Goal: Task Accomplishment & Management: Complete application form

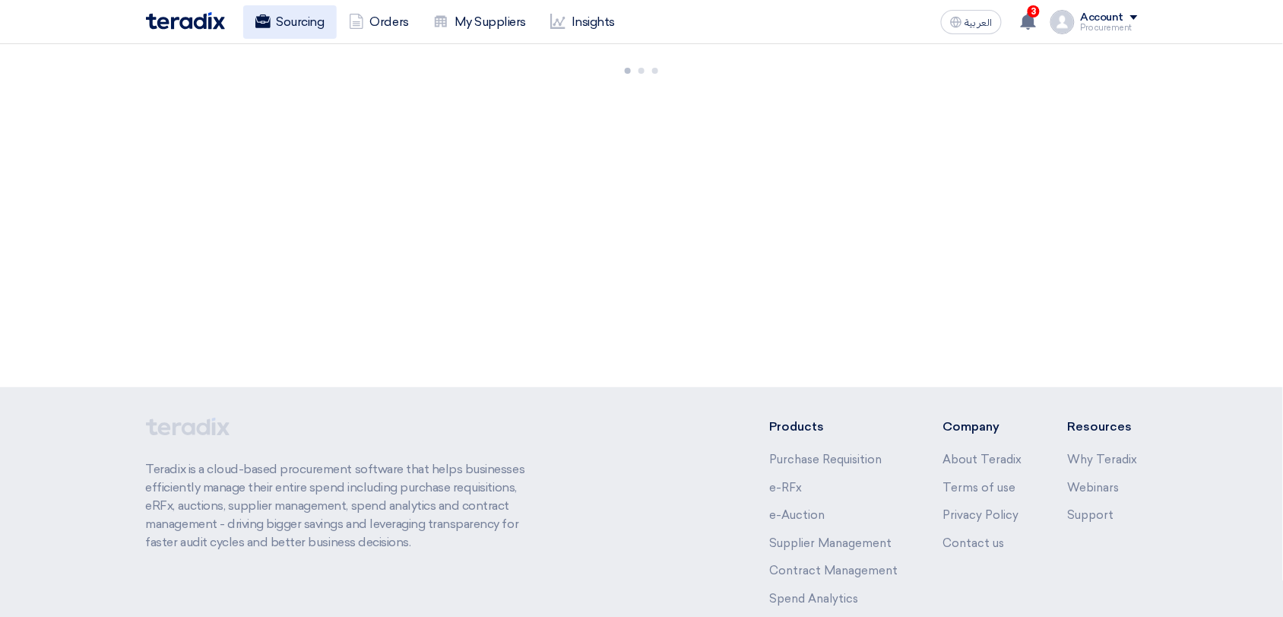
click at [284, 33] on link "Sourcing" at bounding box center [290, 21] width 94 height 33
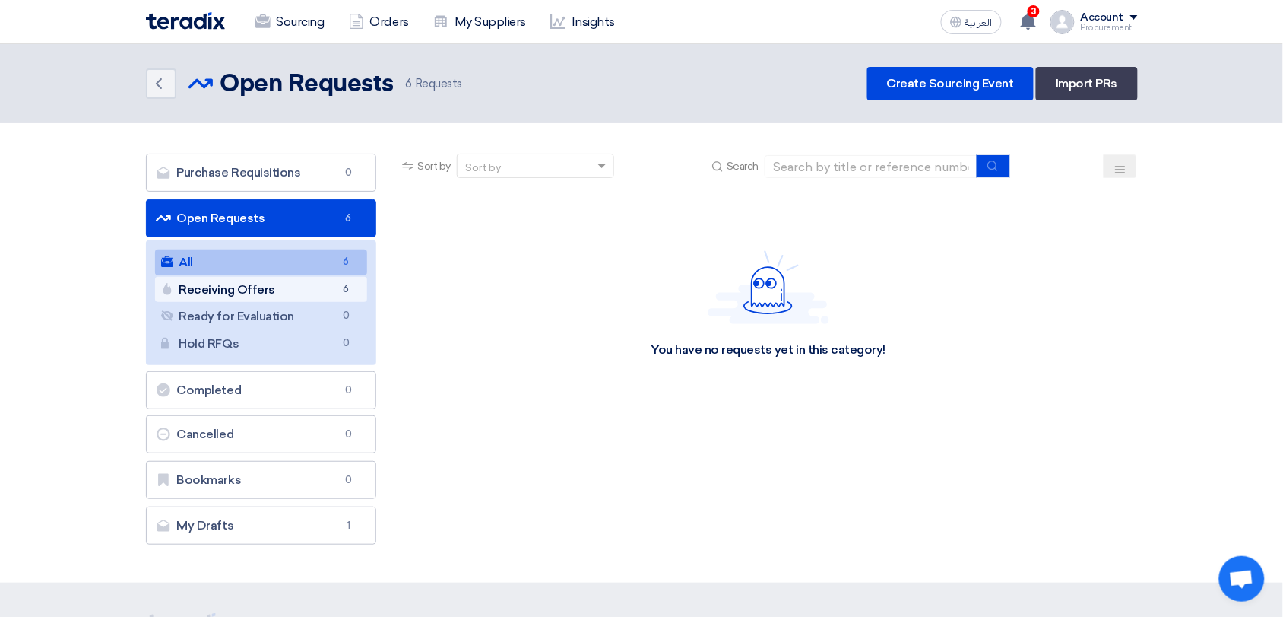
click at [310, 293] on link "Receiving Offers Receiving Offers 6" at bounding box center [261, 290] width 213 height 26
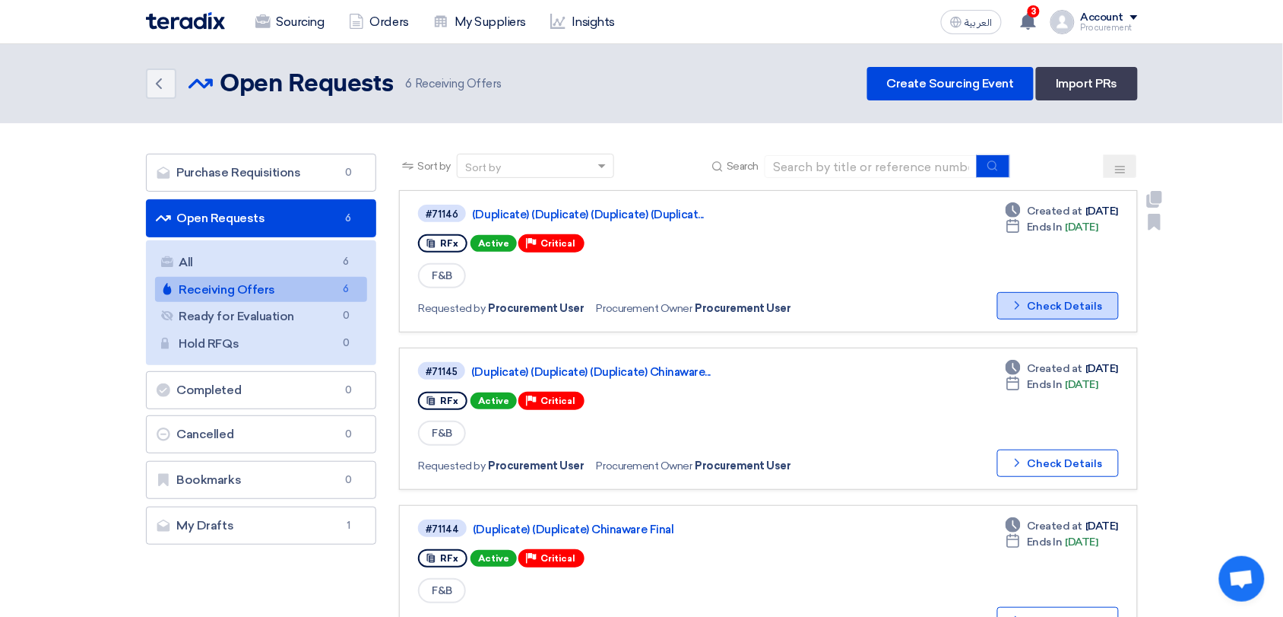
click at [1075, 306] on button "Check details Check Details" at bounding box center [1059, 305] width 122 height 27
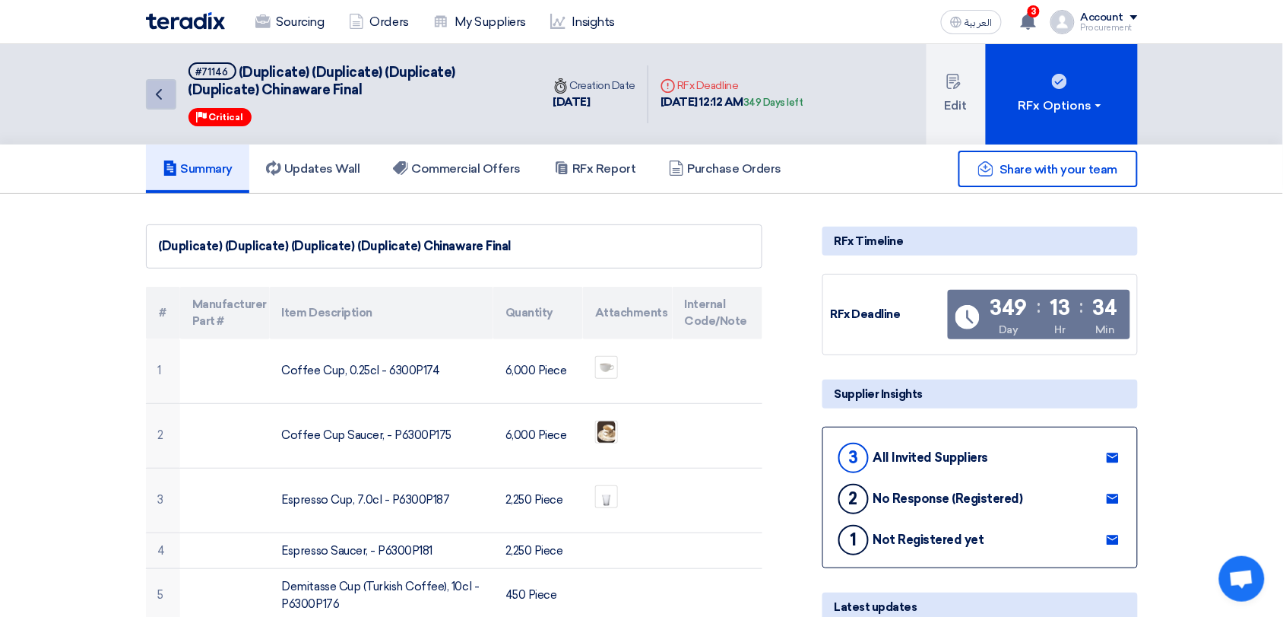
click at [170, 91] on link "Back" at bounding box center [161, 94] width 30 height 30
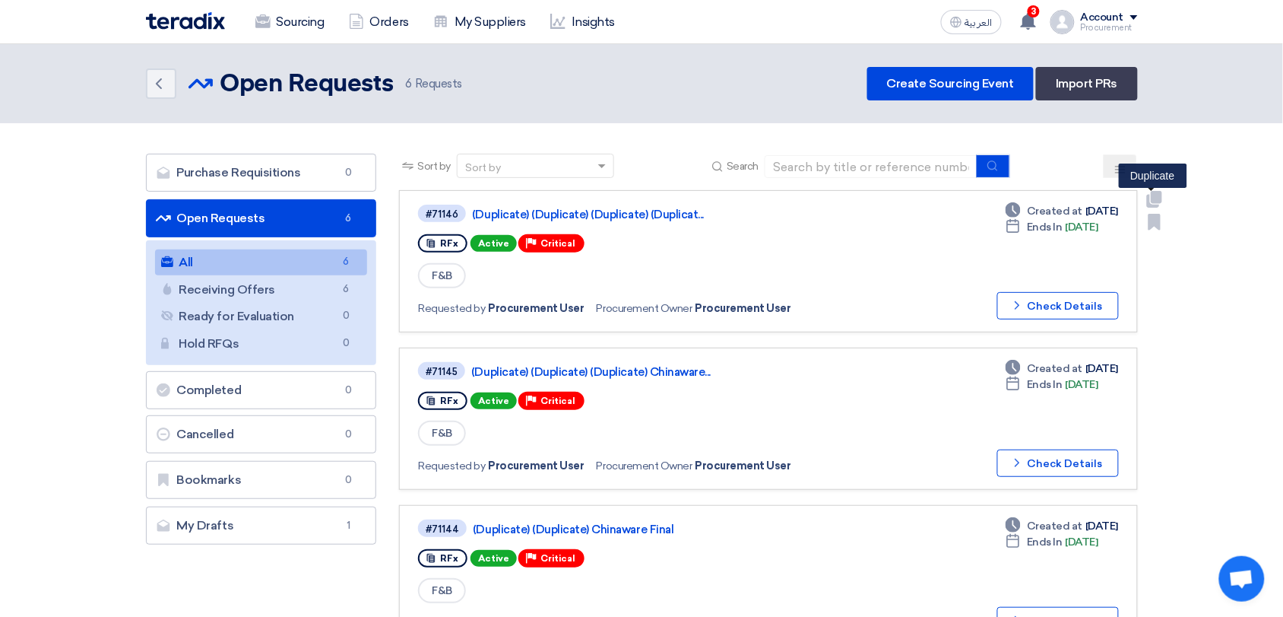
click at [1156, 203] on icon "Duplicate" at bounding box center [1155, 199] width 17 height 17
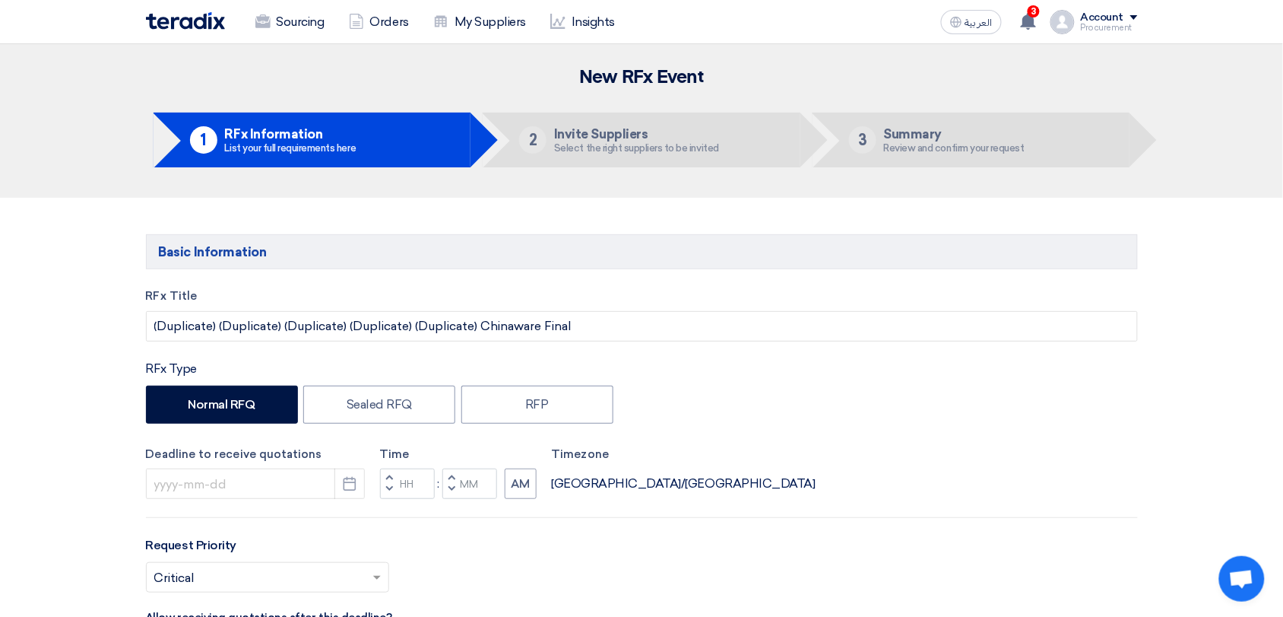
type input "8/13/2026"
type input "12"
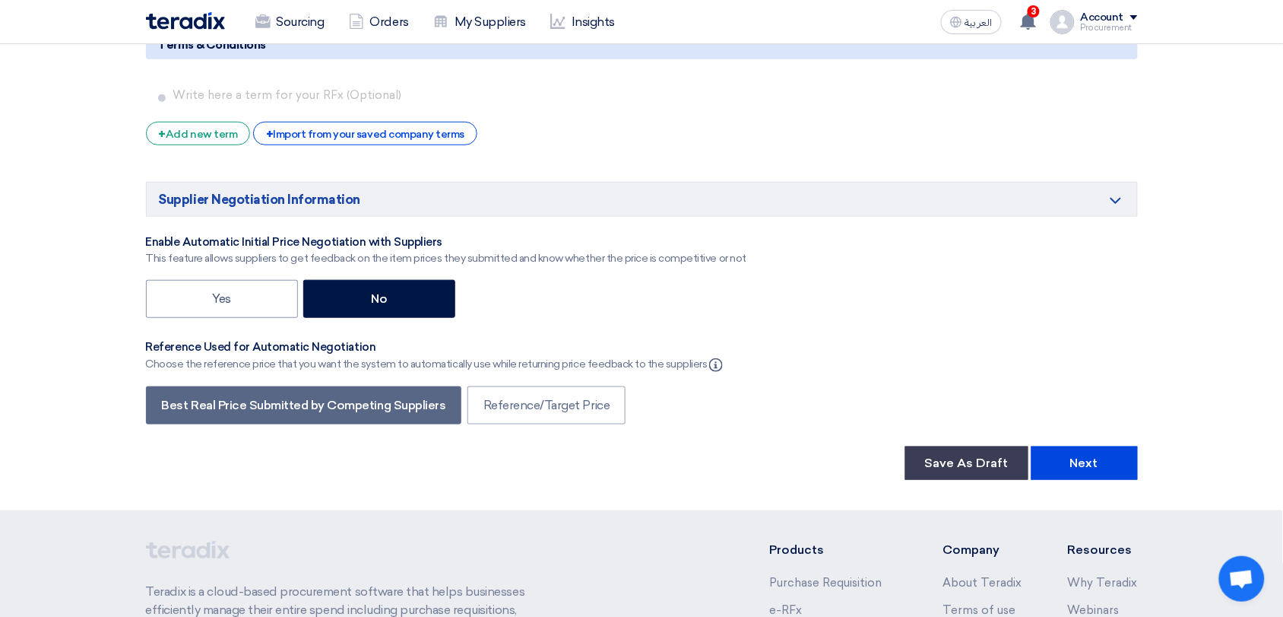
scroll to position [3681, 0]
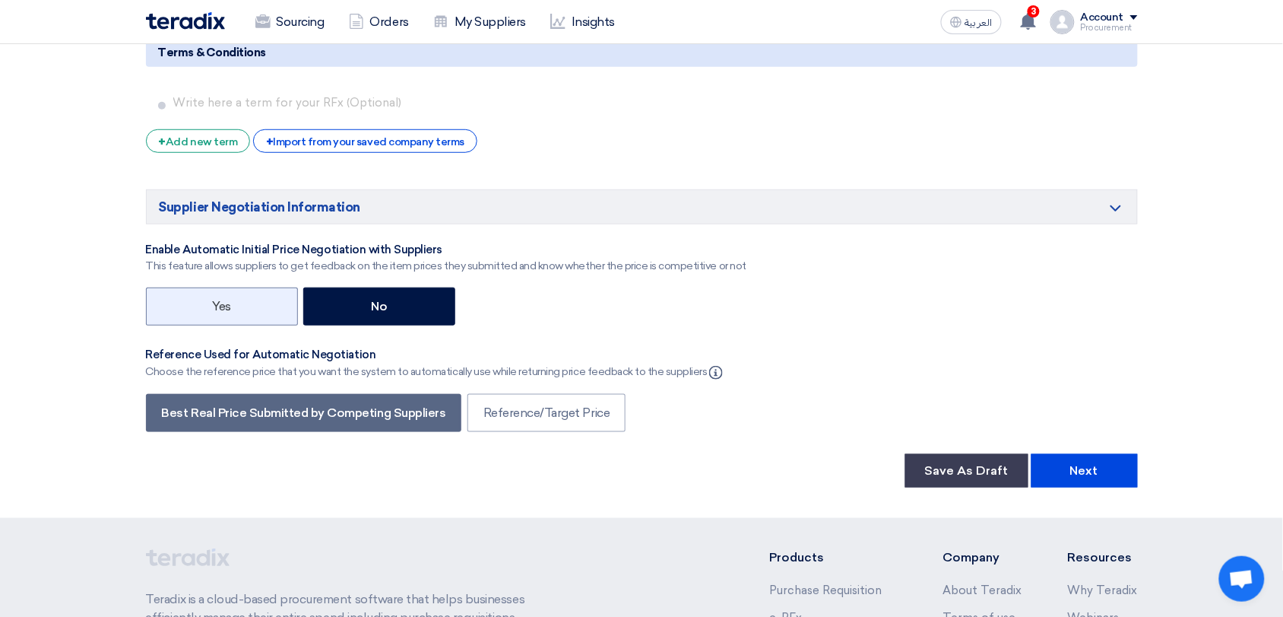
click at [276, 316] on label "Yes" at bounding box center [222, 306] width 152 height 38
click at [222, 310] on input "Yes" at bounding box center [217, 305] width 10 height 10
radio input "true"
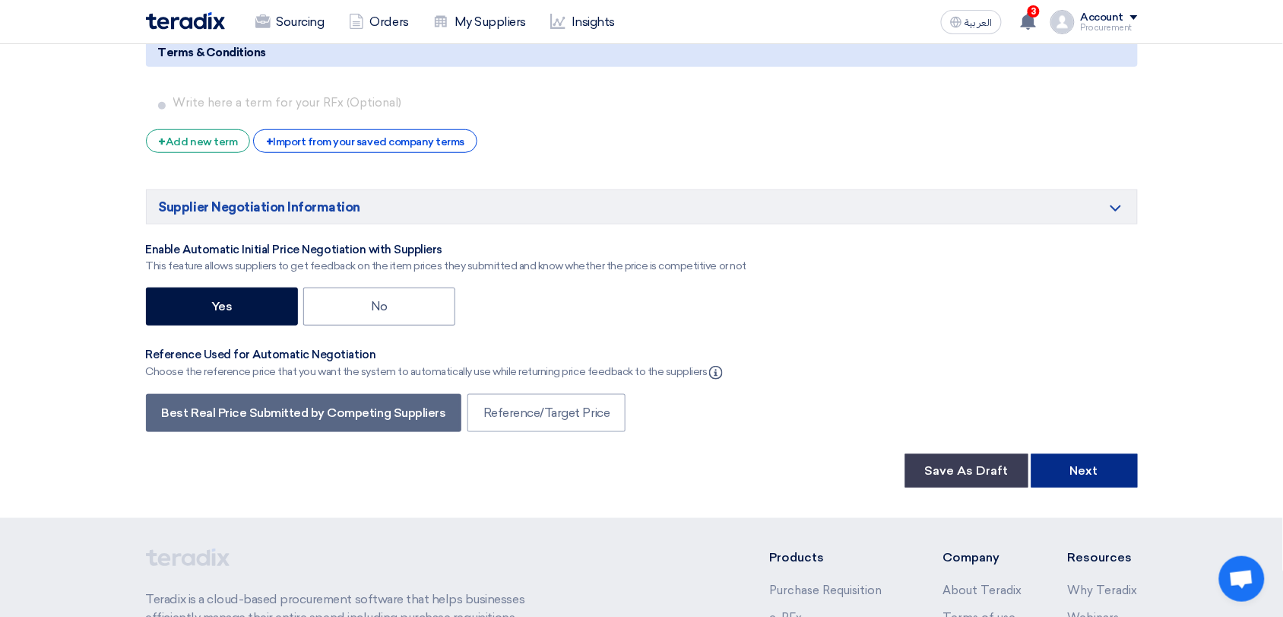
click at [1076, 485] on button "Next" at bounding box center [1085, 470] width 106 height 33
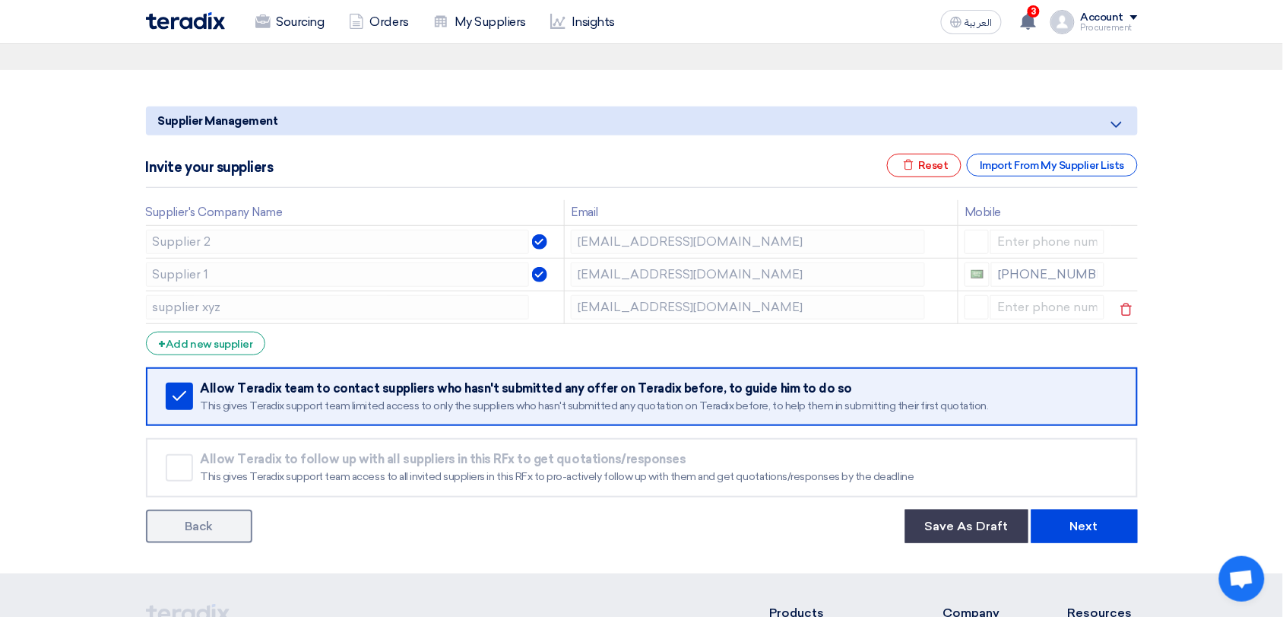
scroll to position [120, 0]
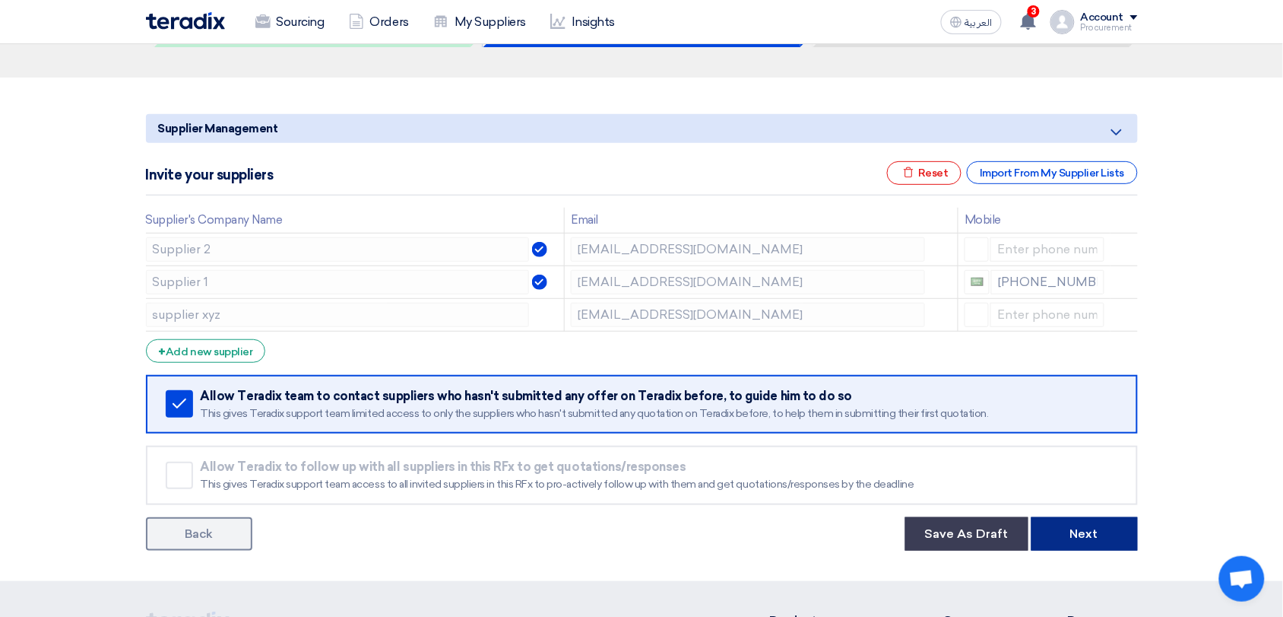
click at [1106, 541] on button "Next" at bounding box center [1085, 533] width 106 height 33
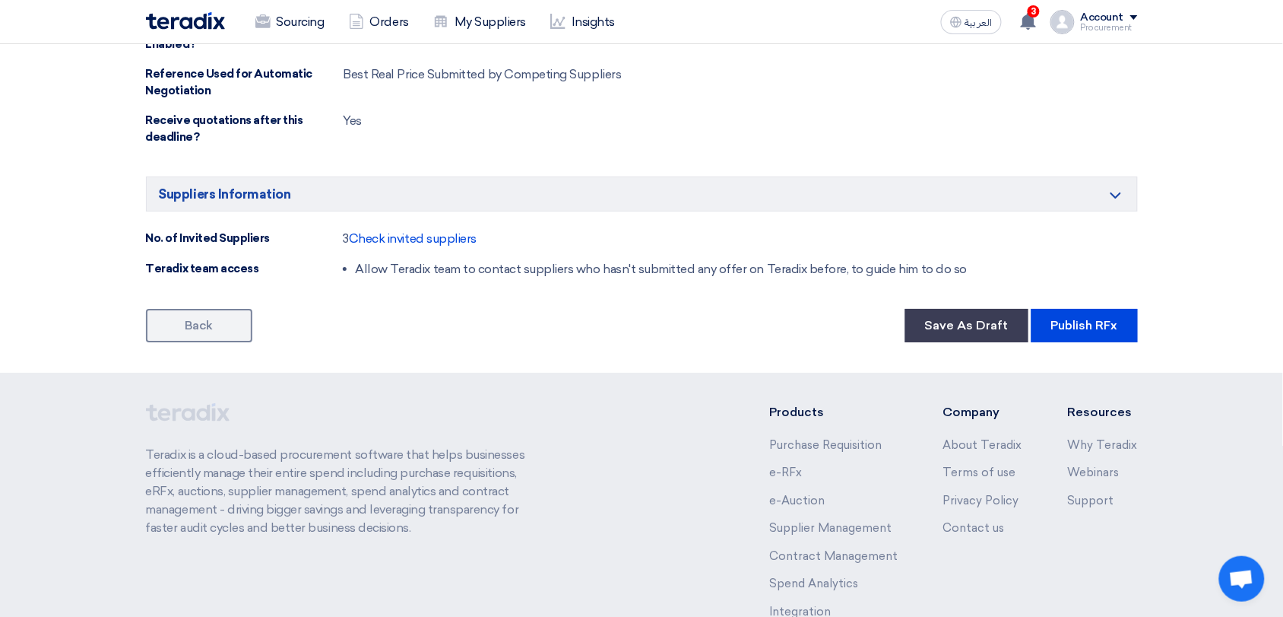
scroll to position [1549, 0]
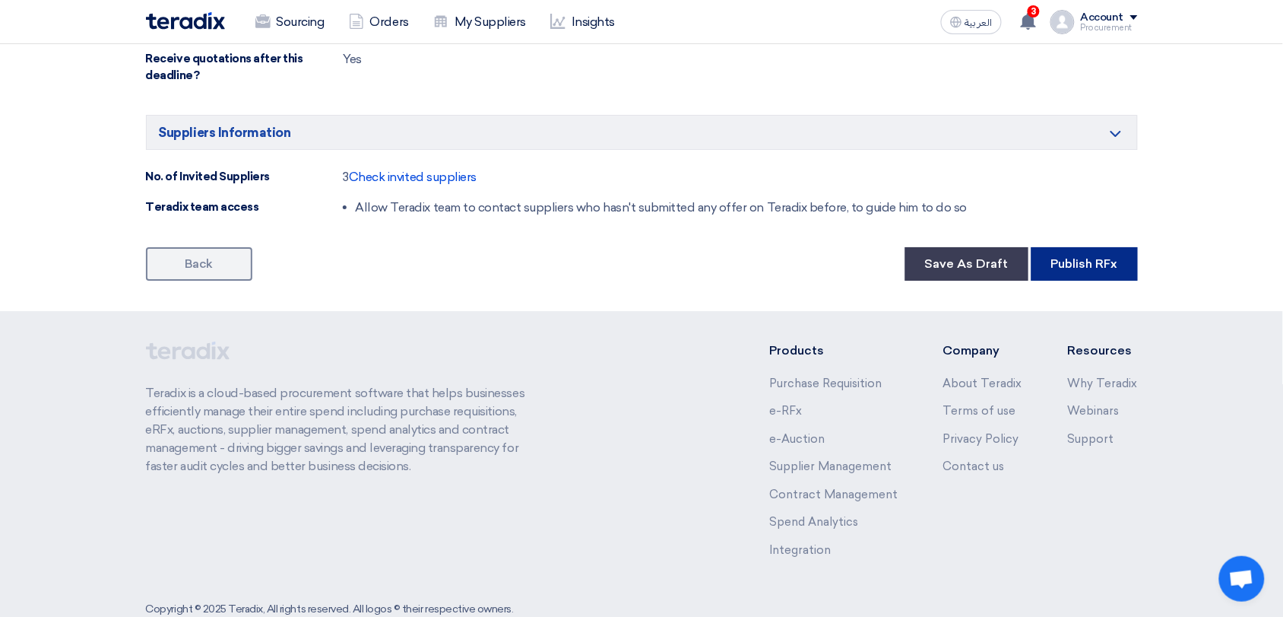
click at [1117, 281] on button "Publish RFx" at bounding box center [1085, 263] width 106 height 33
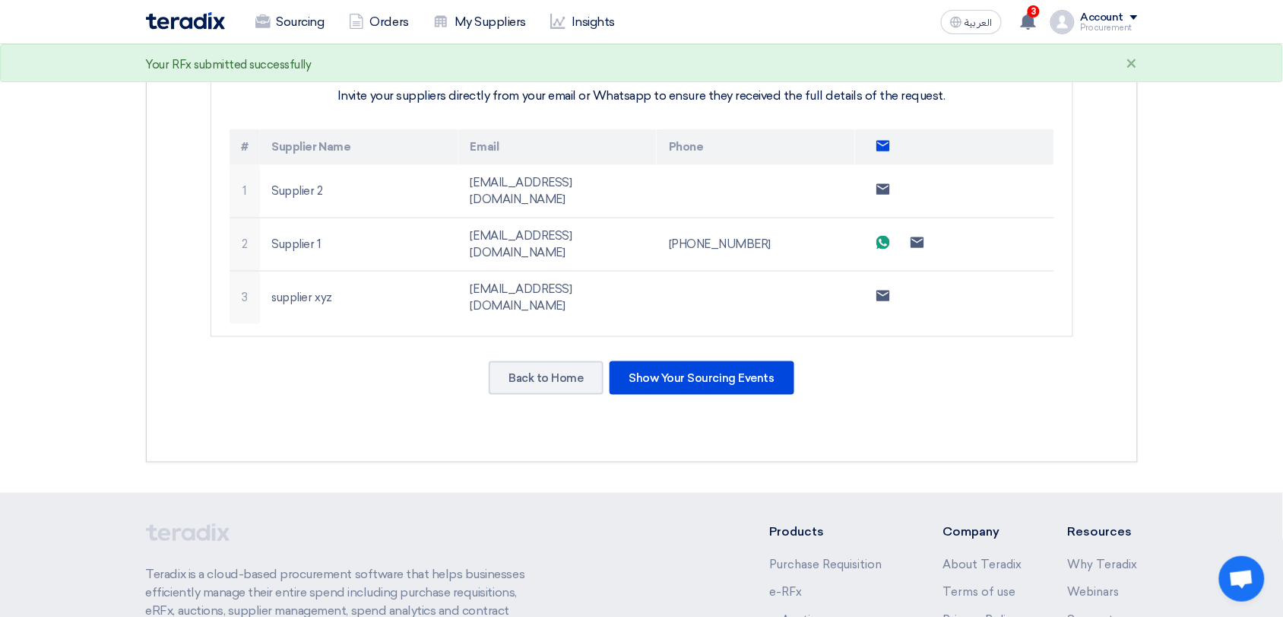
scroll to position [424, 0]
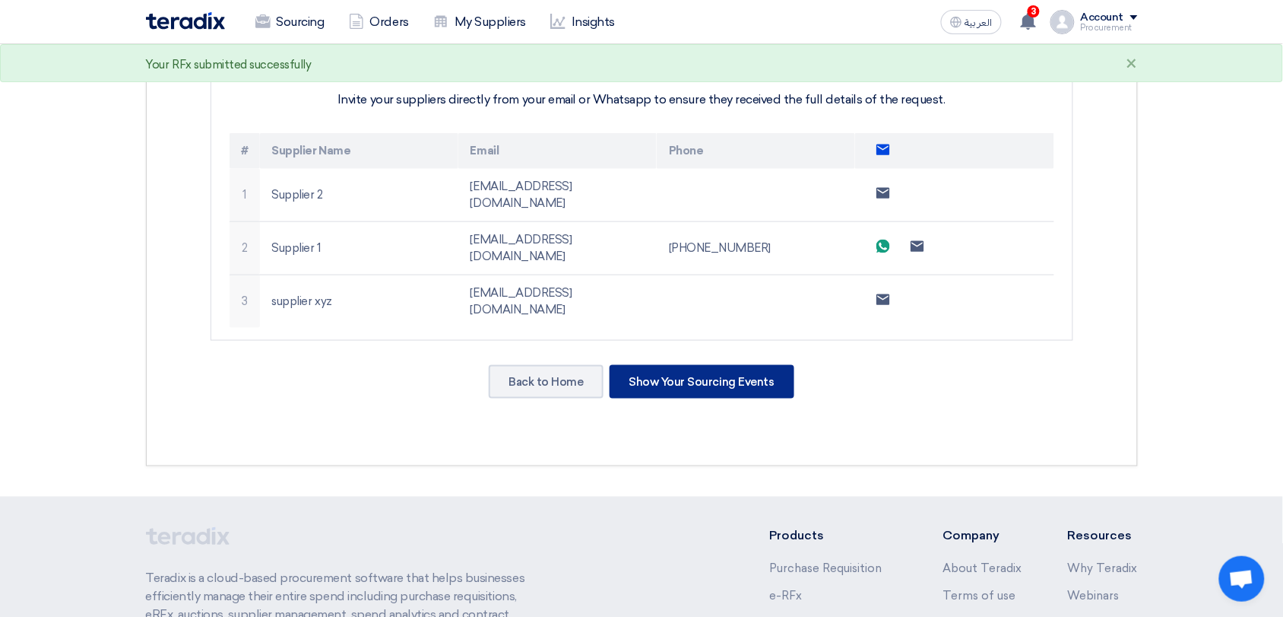
click at [761, 365] on div "Show Your Sourcing Events" at bounding box center [702, 381] width 185 height 33
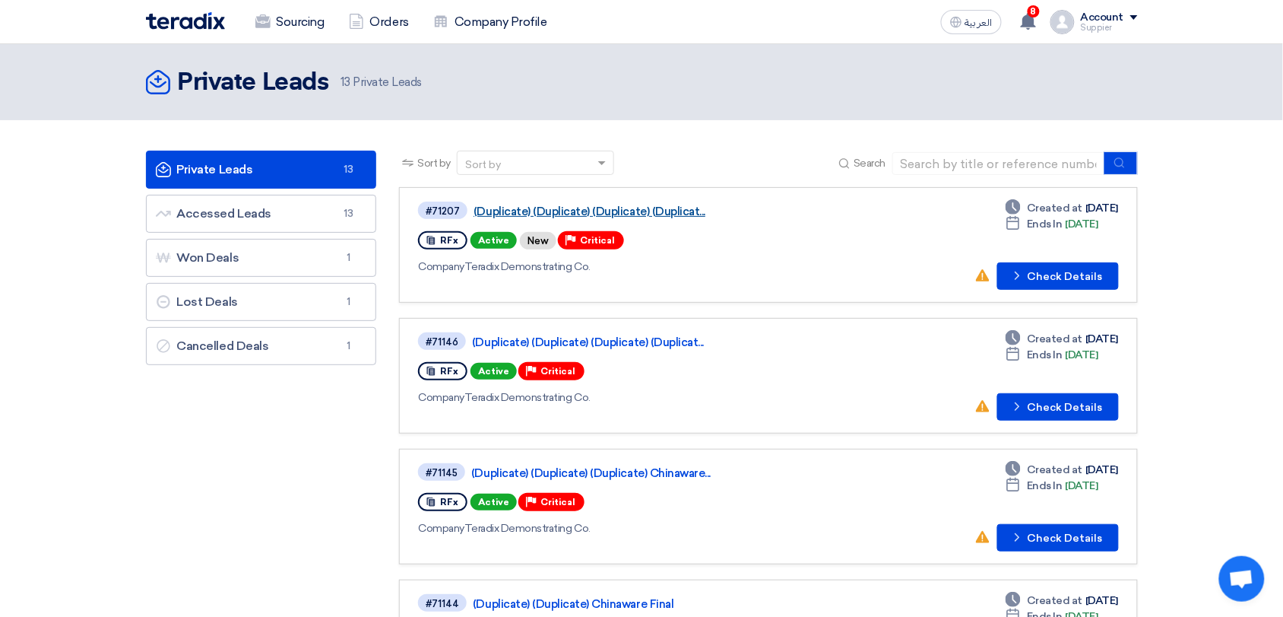
click at [672, 217] on link "(Duplicate) (Duplicate) (Duplicate) (Duplicat..." at bounding box center [664, 212] width 380 height 14
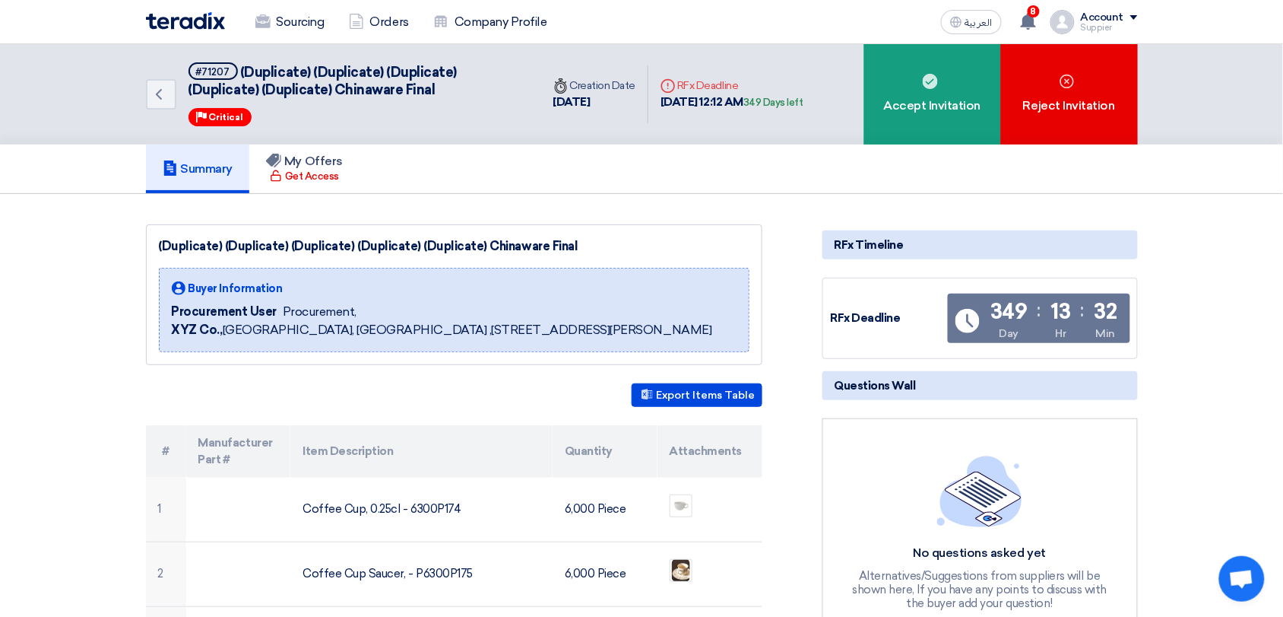
click at [602, 336] on span "XYZ Co., Riyadh, Saudi Arabia ,845 Al-Nakheel Street, Al-Olaya District, Riyadh…" at bounding box center [442, 330] width 541 height 18
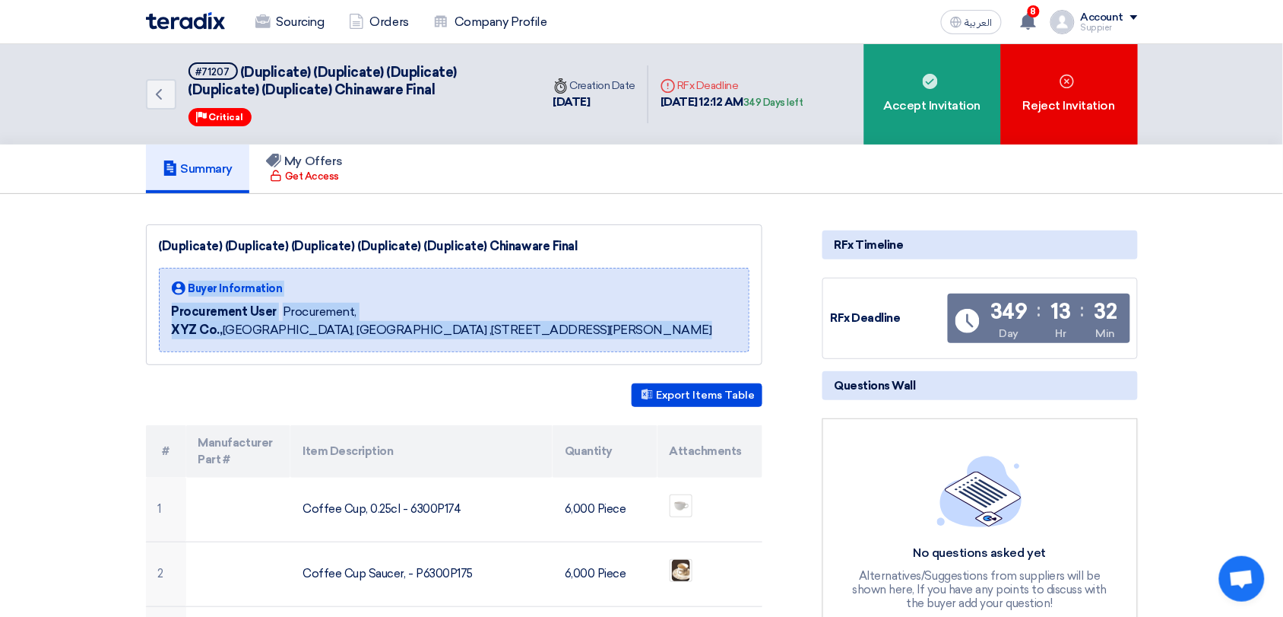
drag, startPoint x: 602, startPoint y: 336, endPoint x: 605, endPoint y: 278, distance: 57.9
click at [605, 281] on div "Buyer Information Procurement User Procurement, XYZ Co., Riyadh, Saudi Arabia ,…" at bounding box center [442, 310] width 541 height 59
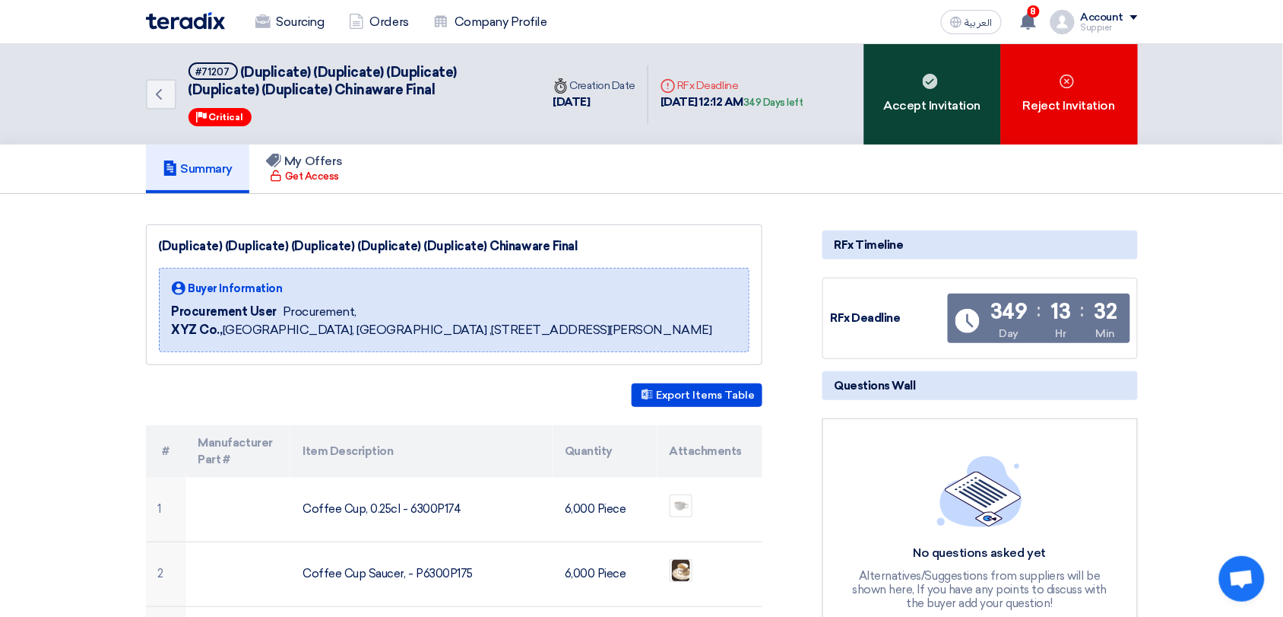
click at [916, 94] on div "Accept Invitation" at bounding box center [932, 94] width 137 height 100
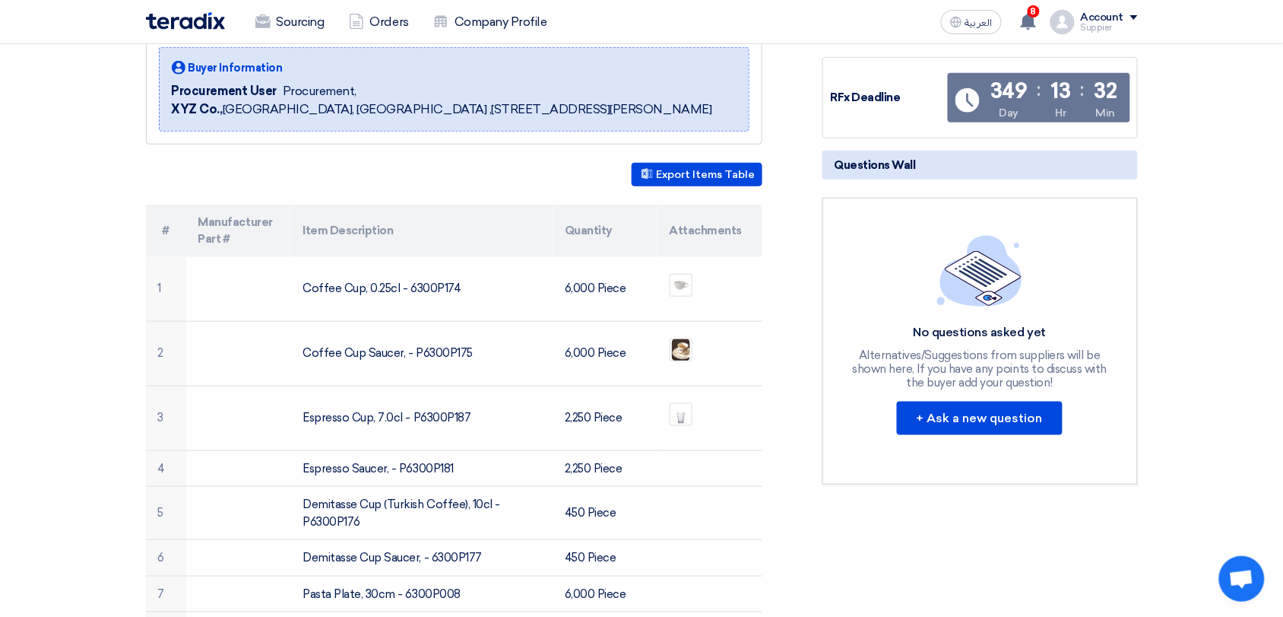
scroll to position [243, 0]
click at [1007, 409] on button "+ Ask a new question" at bounding box center [980, 418] width 166 height 33
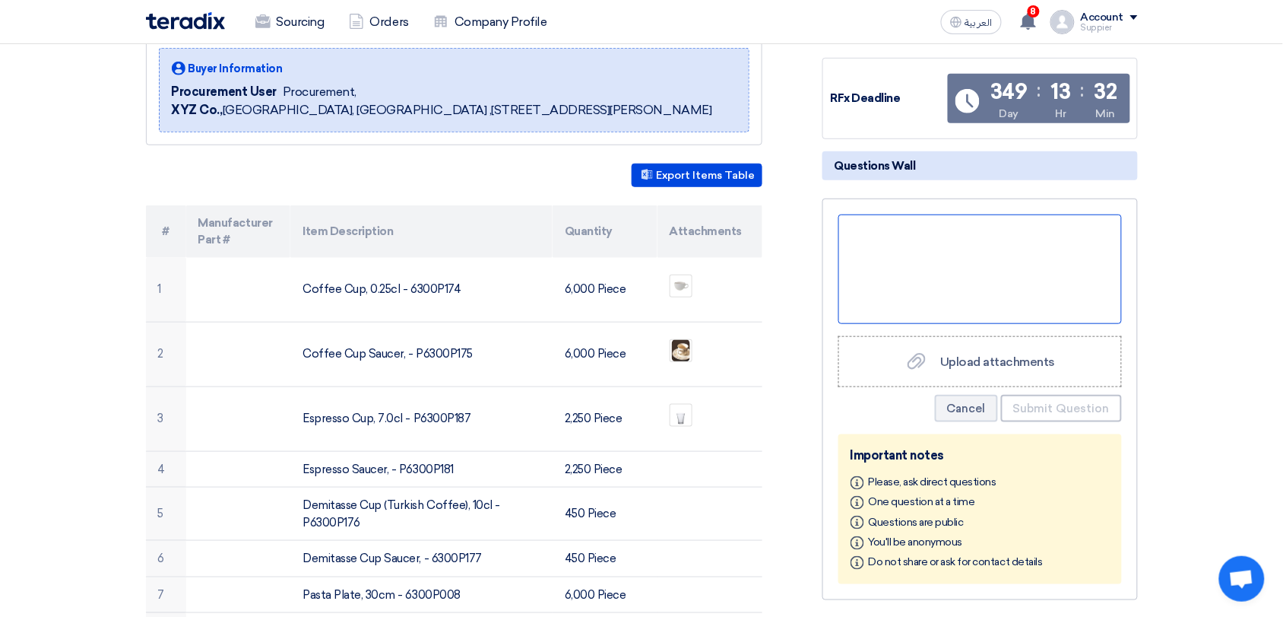
click at [947, 265] on div at bounding box center [981, 268] width 284 height 109
click at [998, 343] on label "Upload attachments Upload attachments" at bounding box center [981, 362] width 284 height 52
click at [0, 0] on input "Upload attachments Upload attachments" at bounding box center [0, 0] width 0 height 0
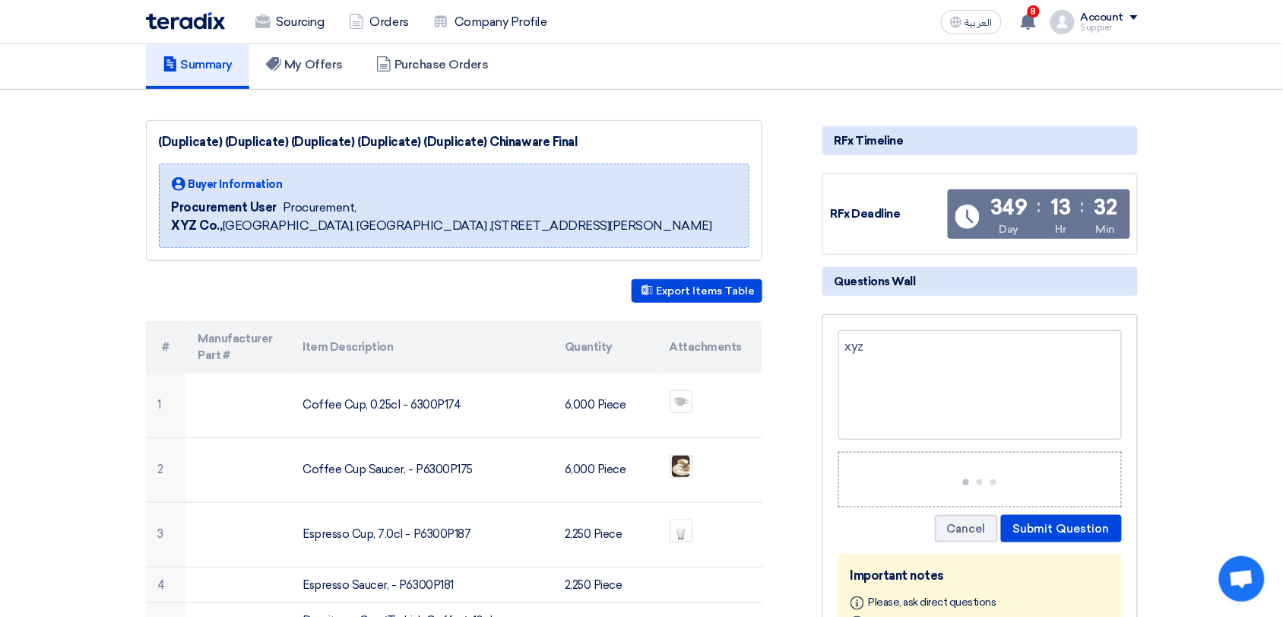
scroll to position [97, 0]
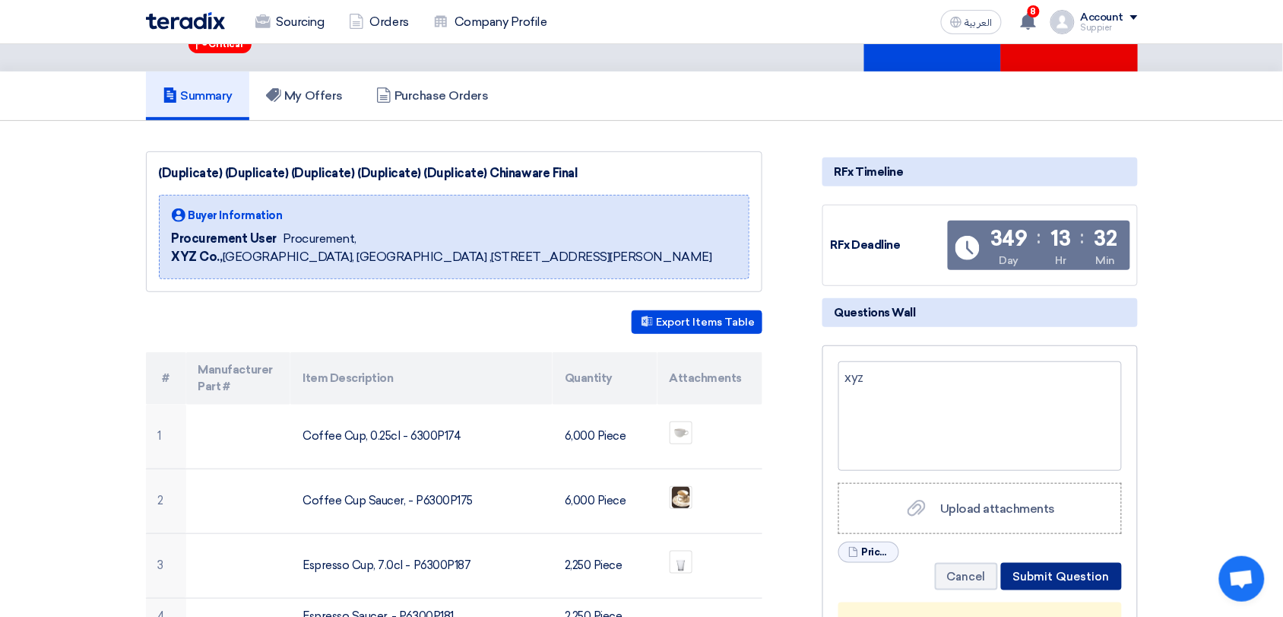
click at [1053, 566] on button "Submit Question" at bounding box center [1061, 576] width 121 height 27
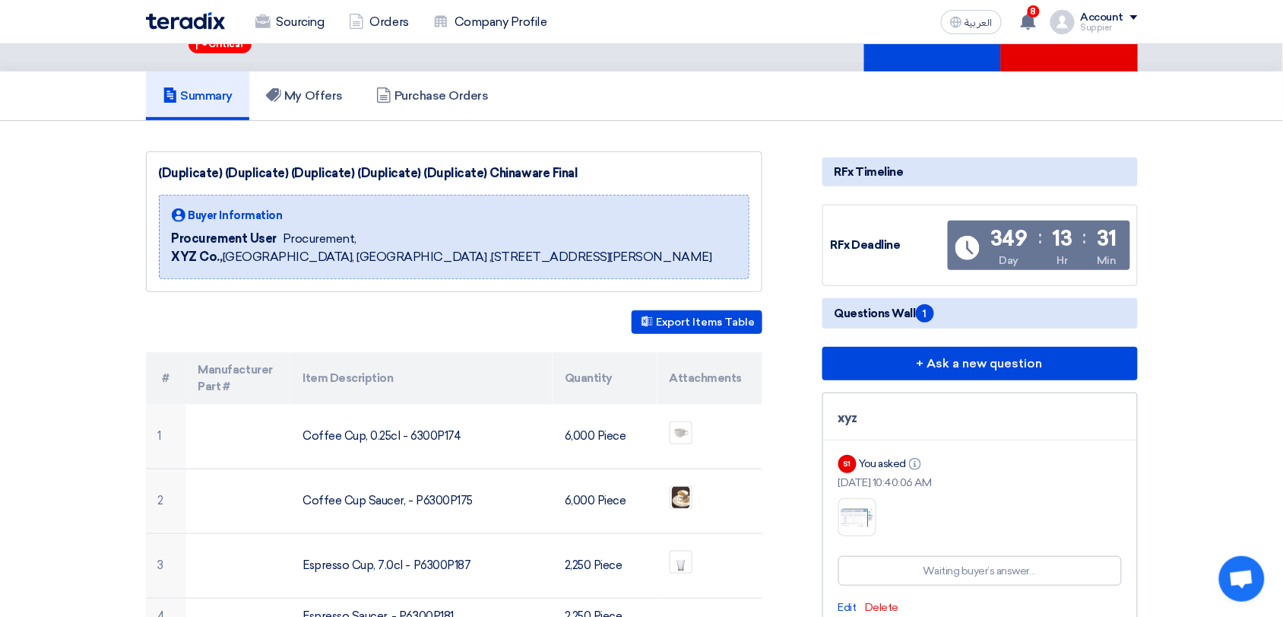
scroll to position [0, 0]
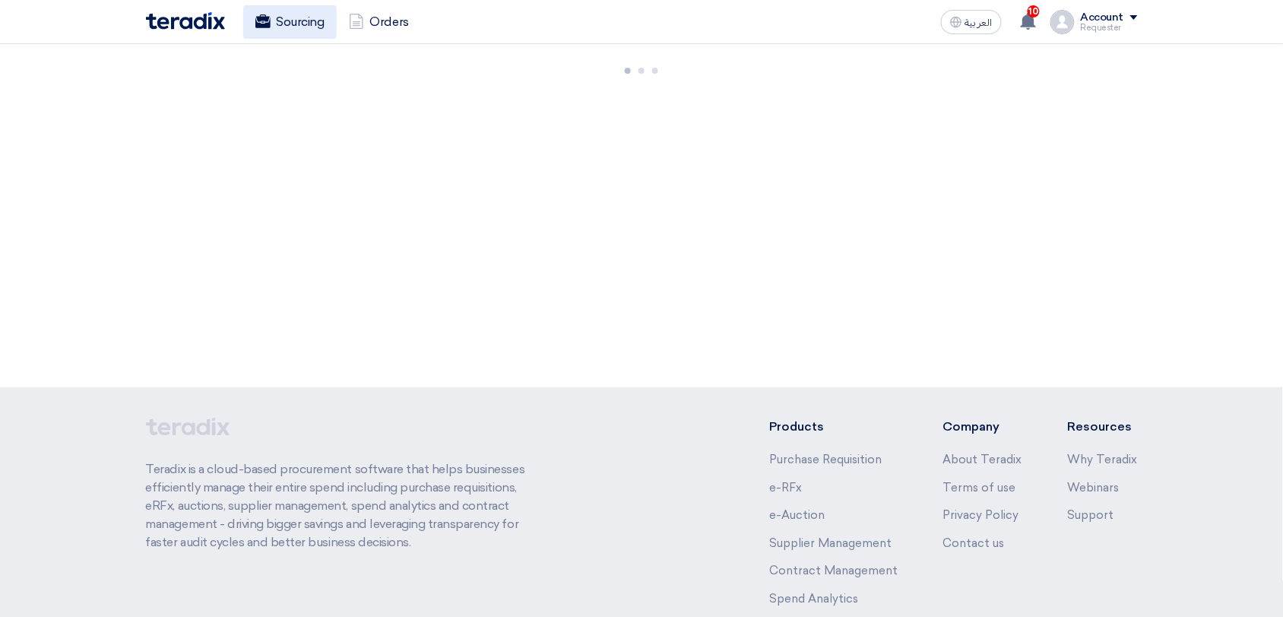
click at [300, 29] on link "Sourcing" at bounding box center [290, 21] width 94 height 33
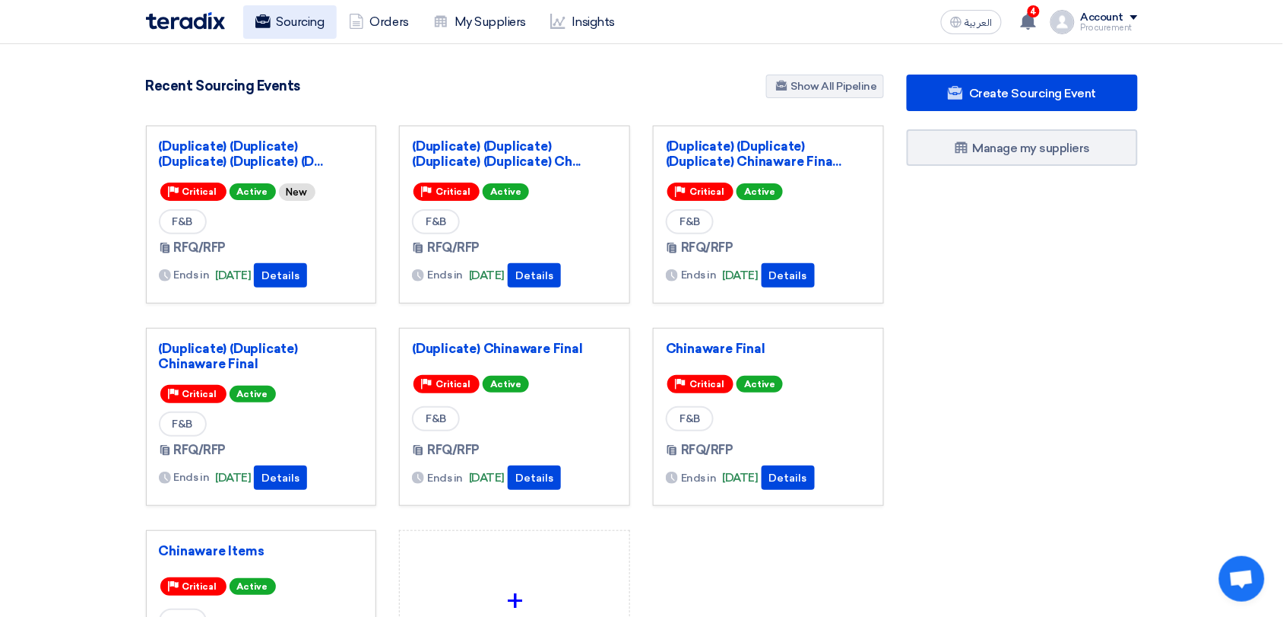
click at [297, 31] on link "Sourcing" at bounding box center [290, 21] width 94 height 33
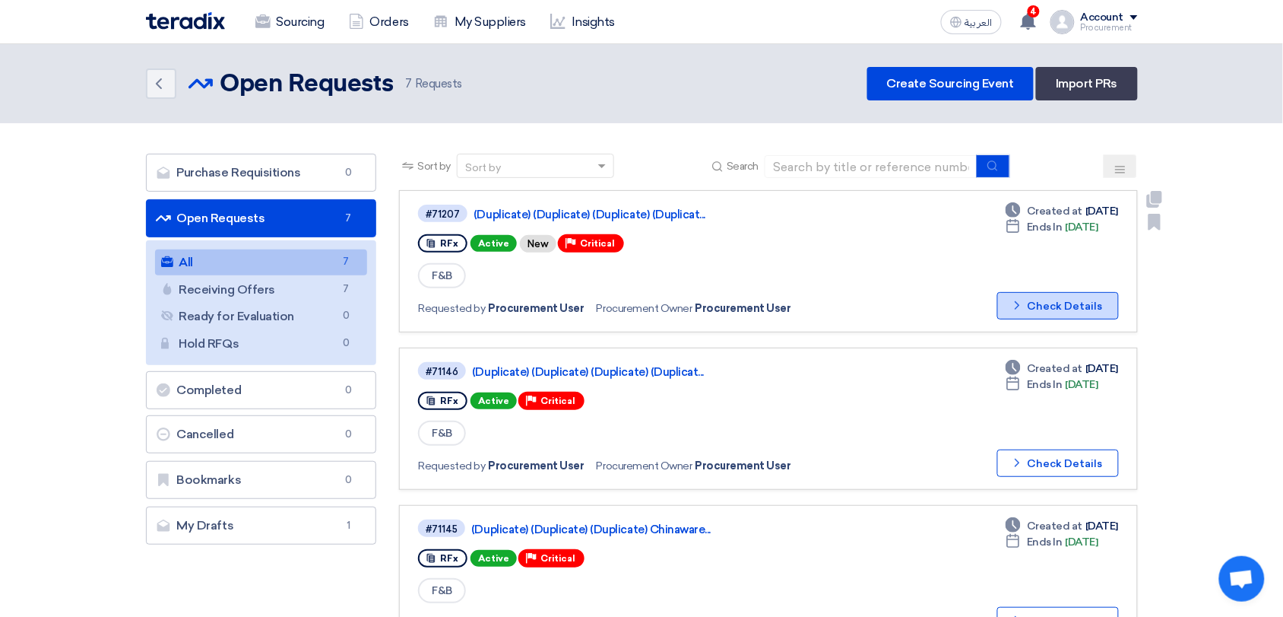
click at [1040, 300] on button "Check details Check Details" at bounding box center [1059, 305] width 122 height 27
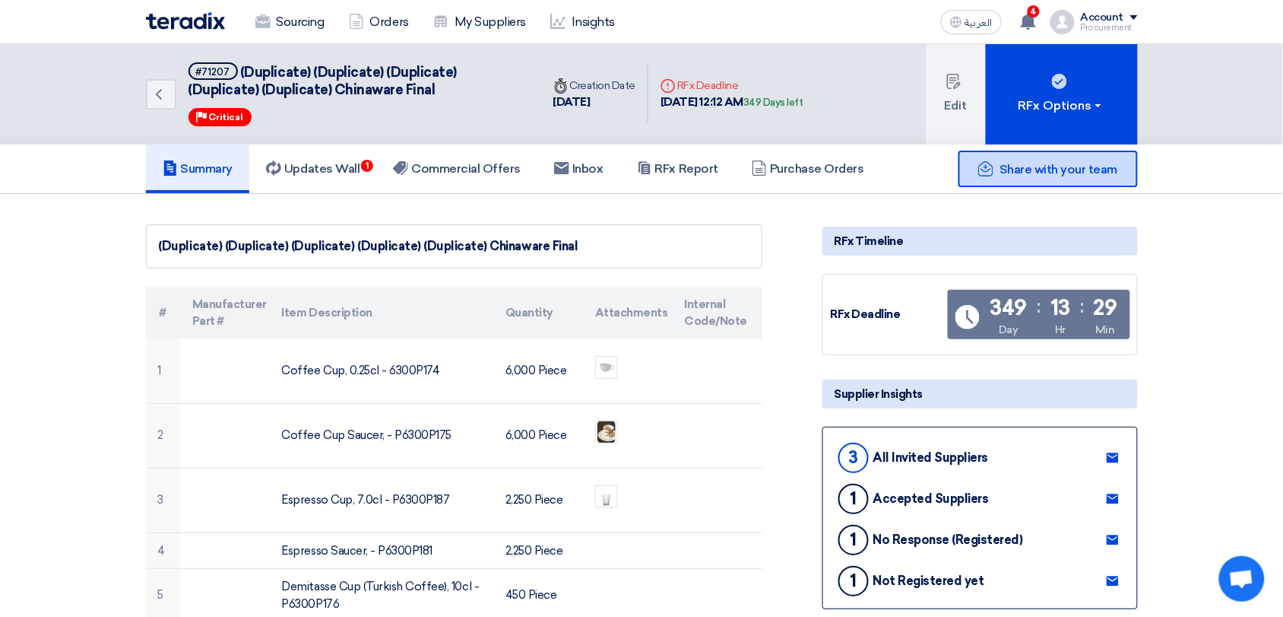
click at [1042, 162] on span "Share with your team" at bounding box center [1059, 169] width 118 height 14
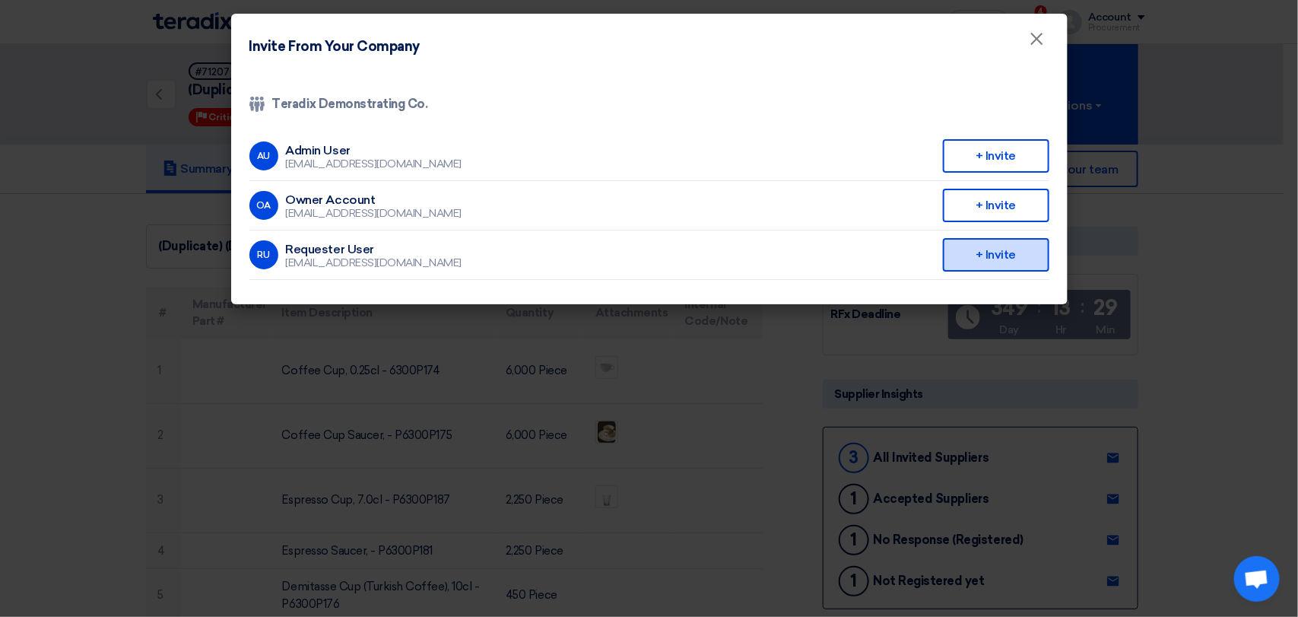
click at [982, 245] on div "+ Invite" at bounding box center [996, 254] width 106 height 33
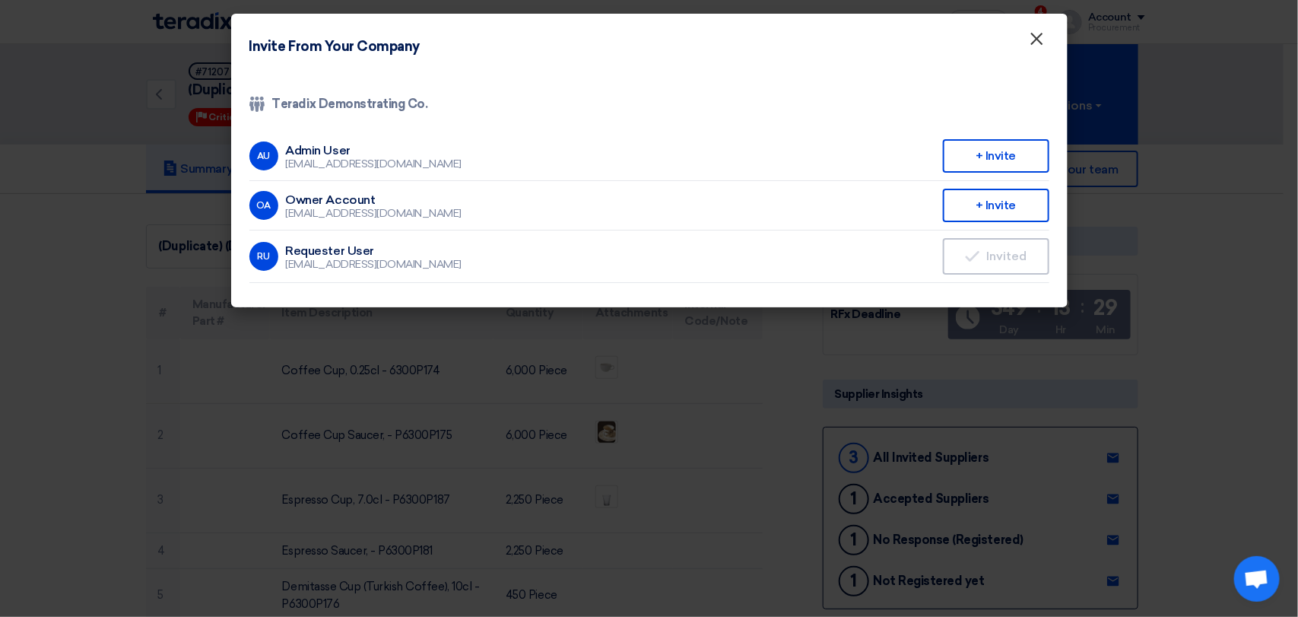
click at [1038, 42] on span "×" at bounding box center [1036, 42] width 15 height 30
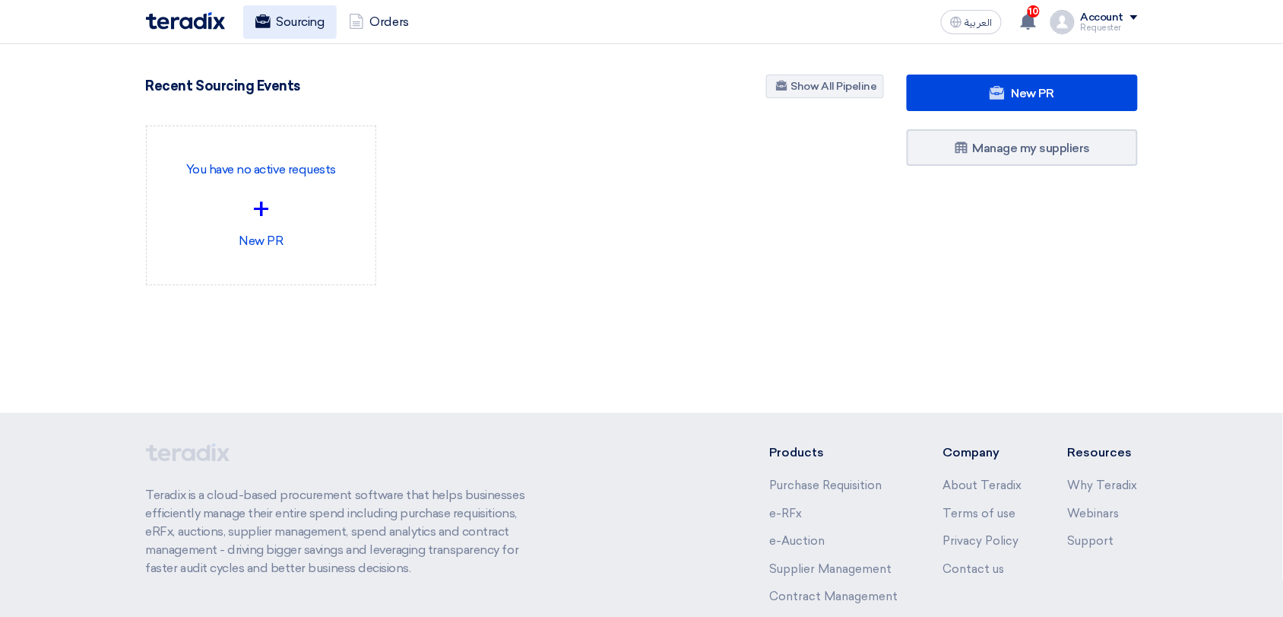
click at [301, 28] on link "Sourcing" at bounding box center [290, 21] width 94 height 33
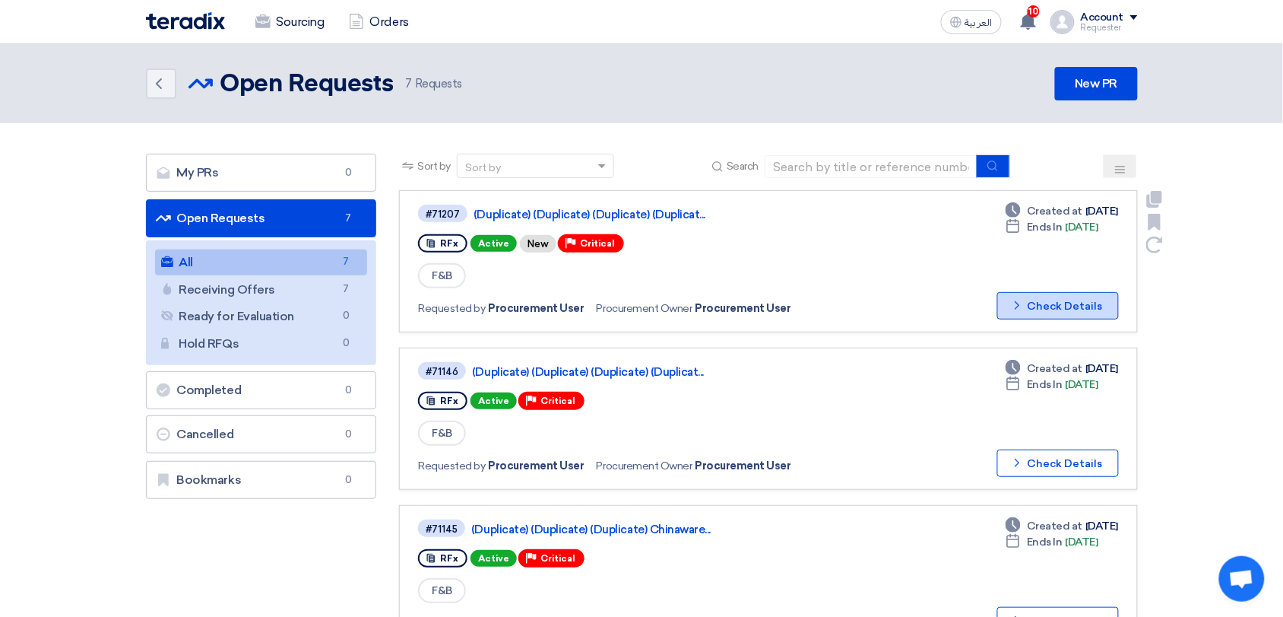
click at [1069, 292] on button "Check details Check Details" at bounding box center [1059, 305] width 122 height 27
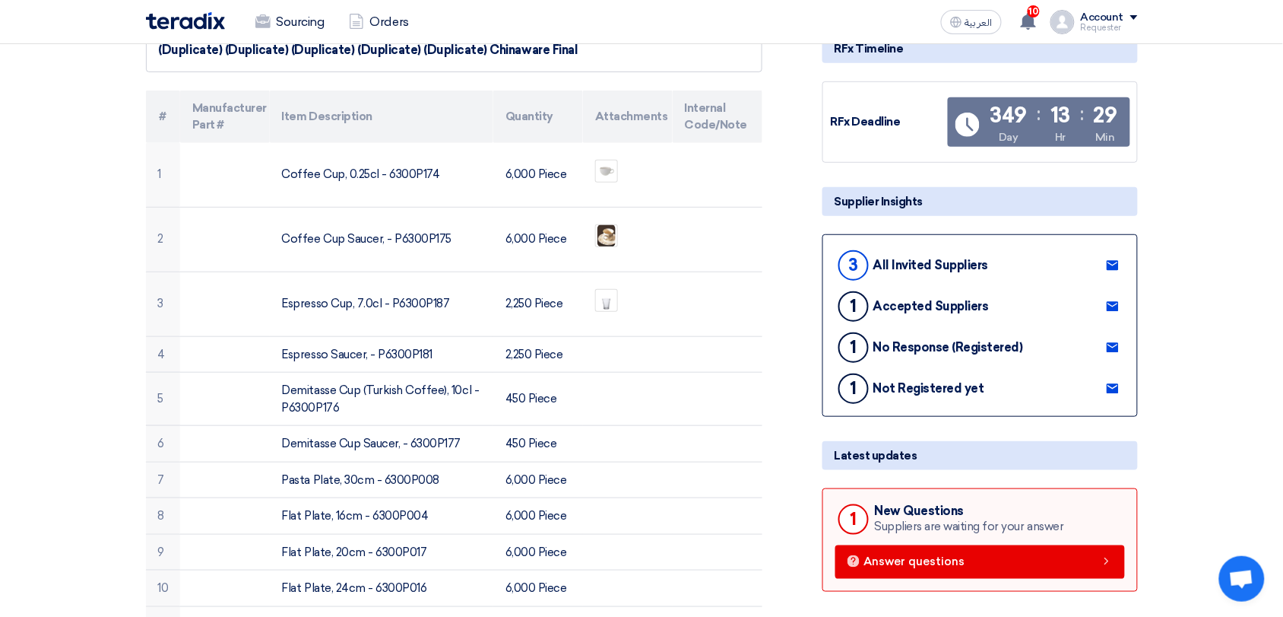
scroll to position [200, 0]
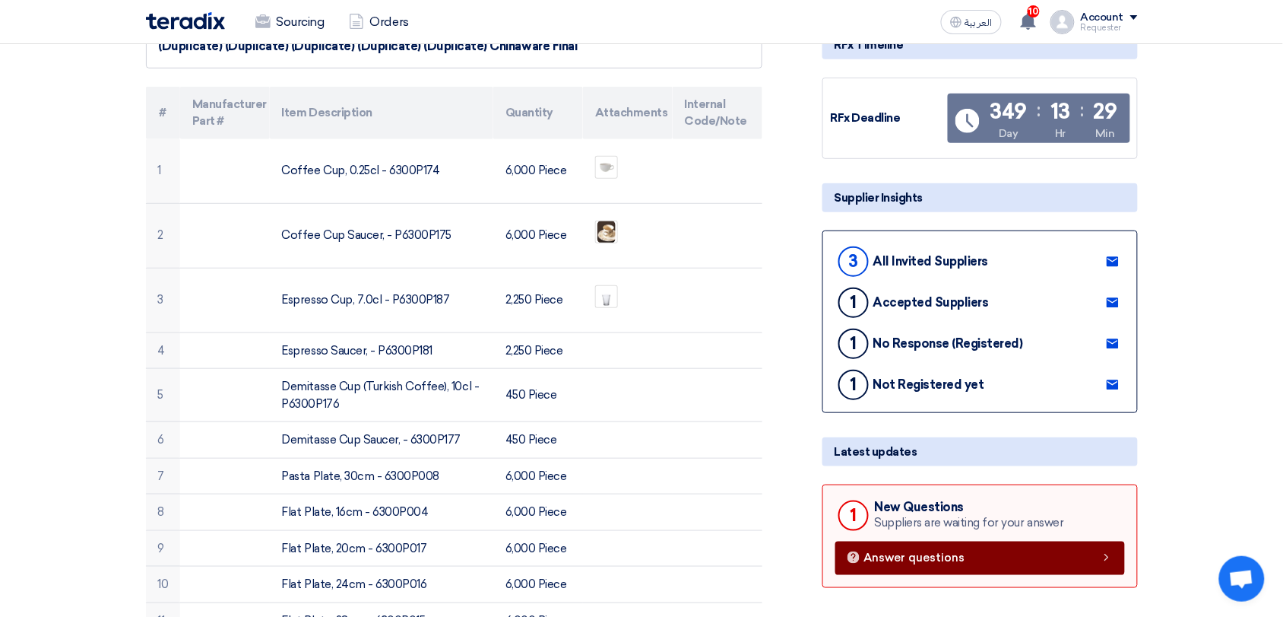
click at [901, 552] on span "Answer questions" at bounding box center [914, 557] width 101 height 11
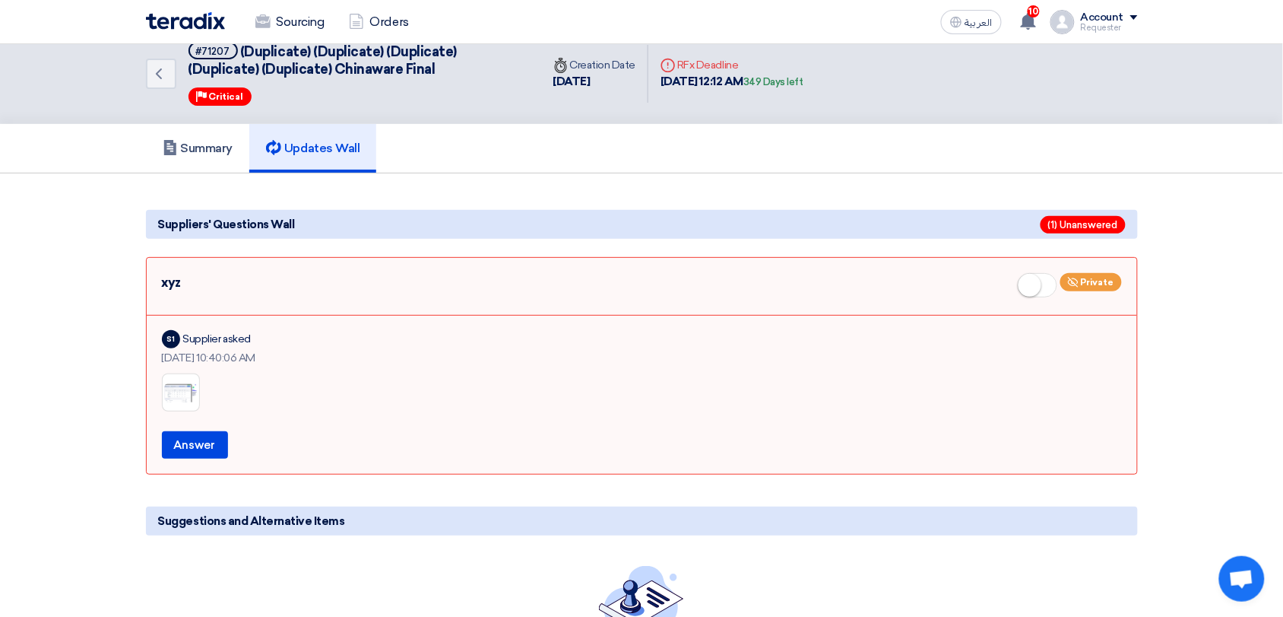
scroll to position [13, 0]
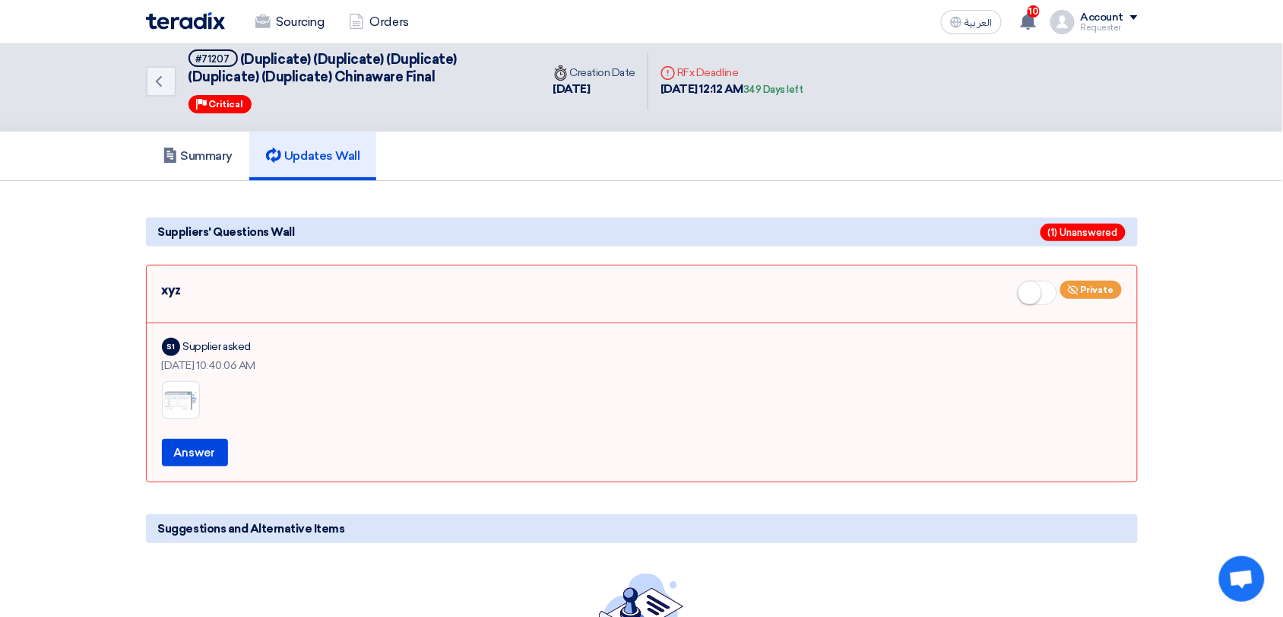
click at [385, 224] on h5 "Suppliers' Questions Wall (1) Unanswered" at bounding box center [642, 231] width 992 height 29
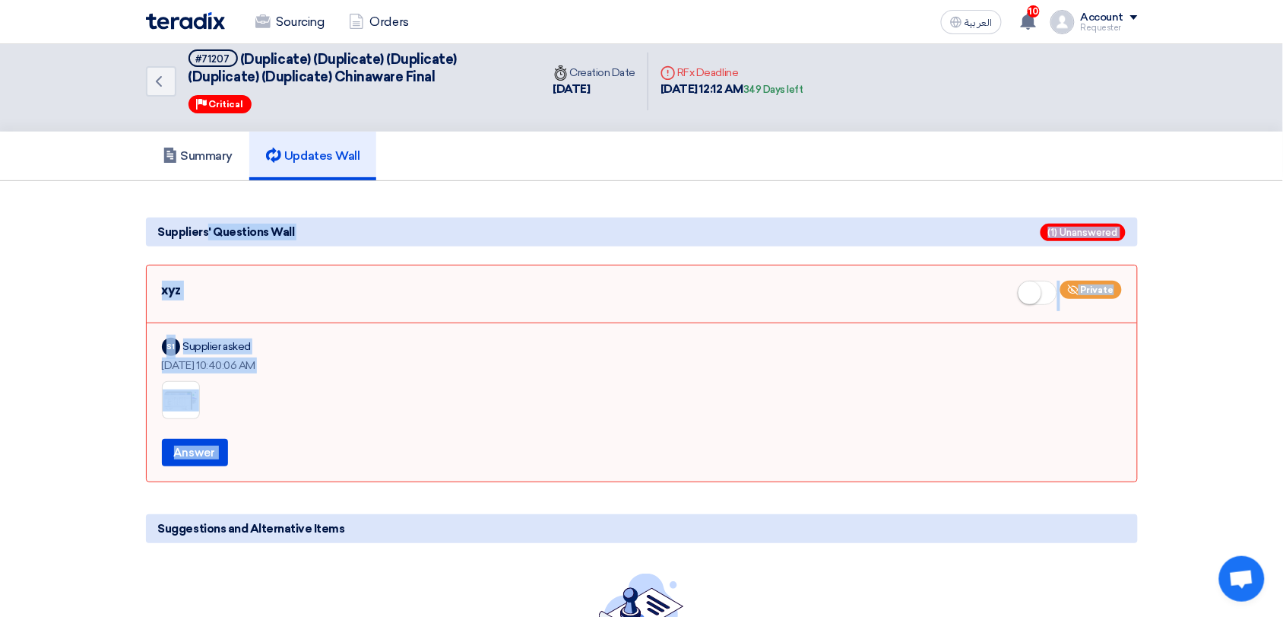
drag, startPoint x: 385, startPoint y: 224, endPoint x: 477, endPoint y: 463, distance: 256.6
click at [477, 463] on div "Suppliers' Questions Wall (1) Unanswered xyz Private S1 Supplier asked Aug 28, …" at bounding box center [642, 350] width 1015 height 279
click at [477, 463] on div "Answer" at bounding box center [642, 452] width 960 height 27
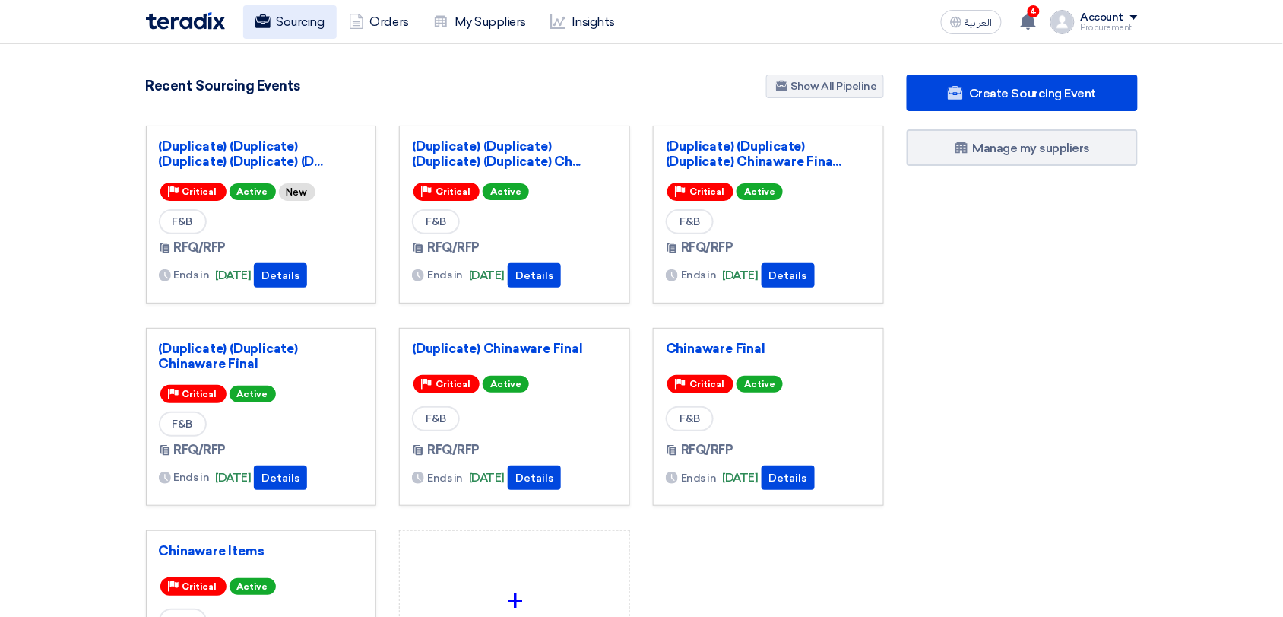
click at [298, 33] on link "Sourcing" at bounding box center [290, 21] width 94 height 33
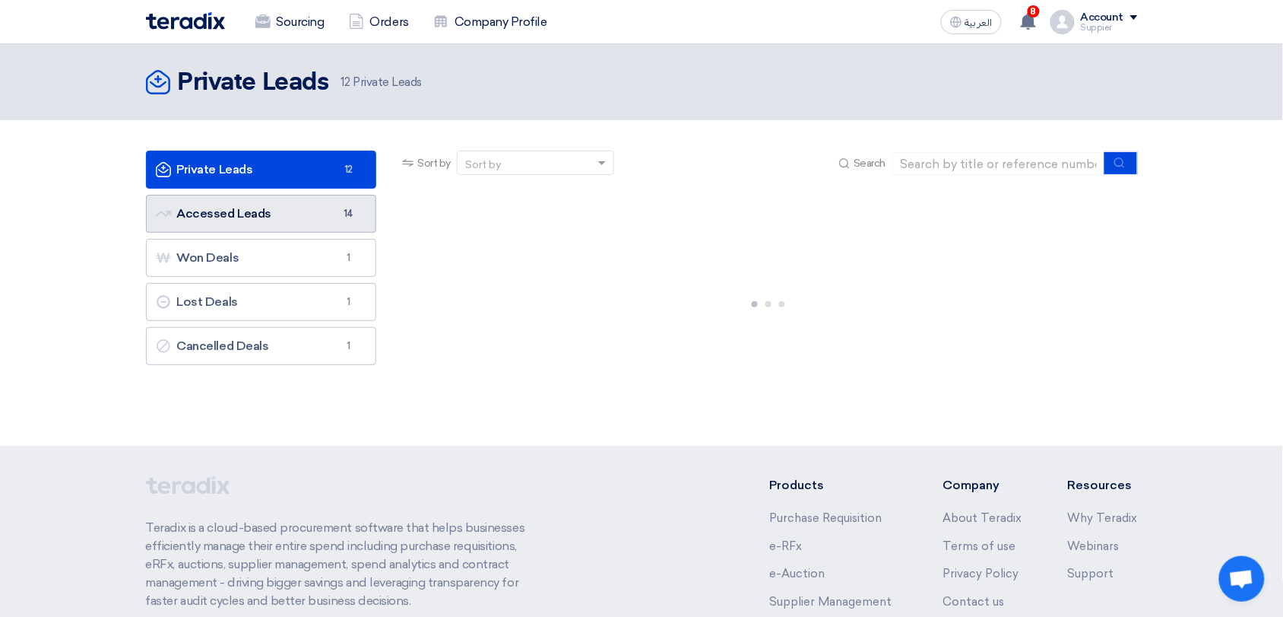
click at [362, 214] on link "Accessed Leads Accessed Leads 14" at bounding box center [261, 214] width 231 height 38
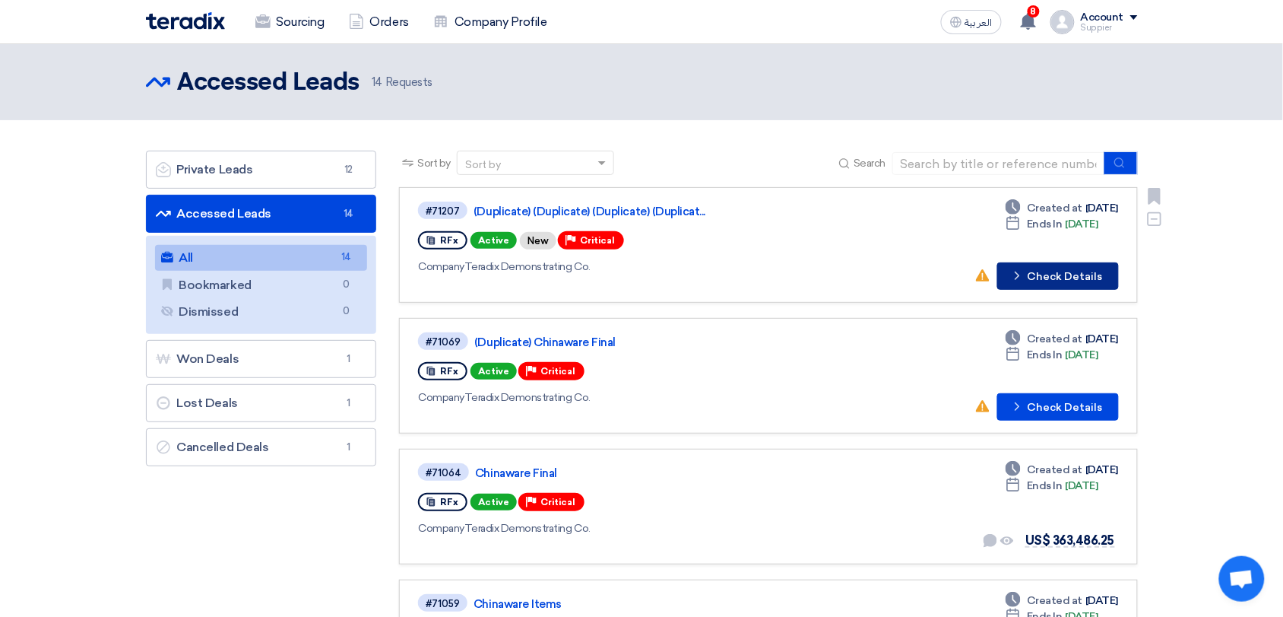
click at [1071, 273] on button "Check details Check Details" at bounding box center [1059, 275] width 122 height 27
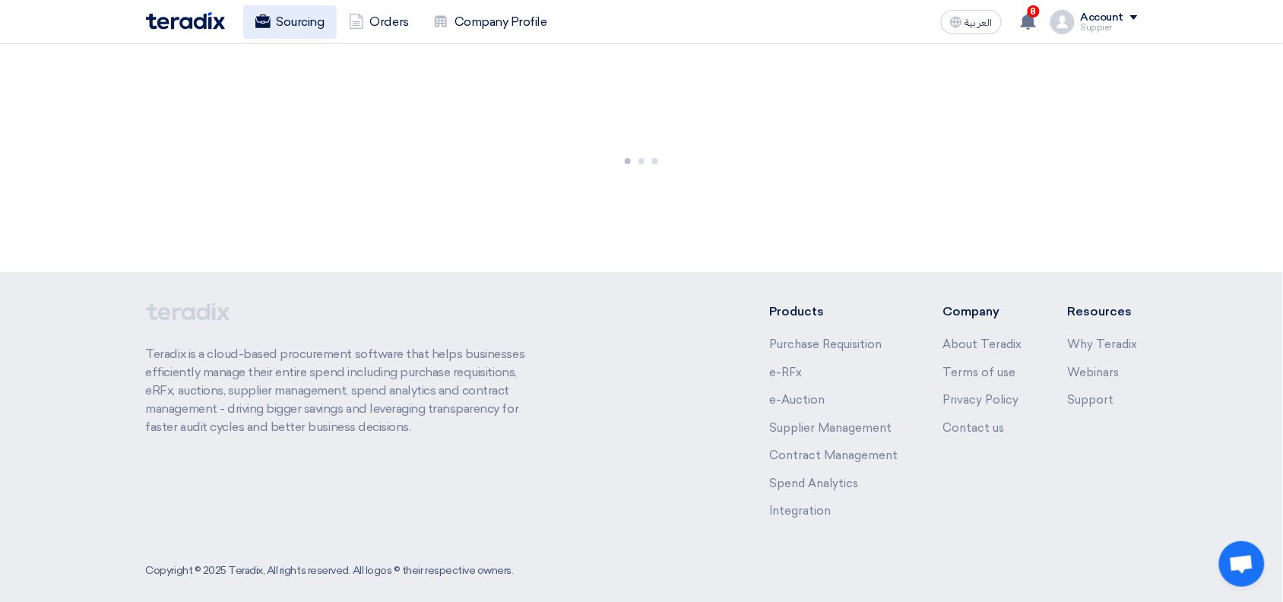
click at [316, 30] on link "Sourcing" at bounding box center [290, 21] width 94 height 33
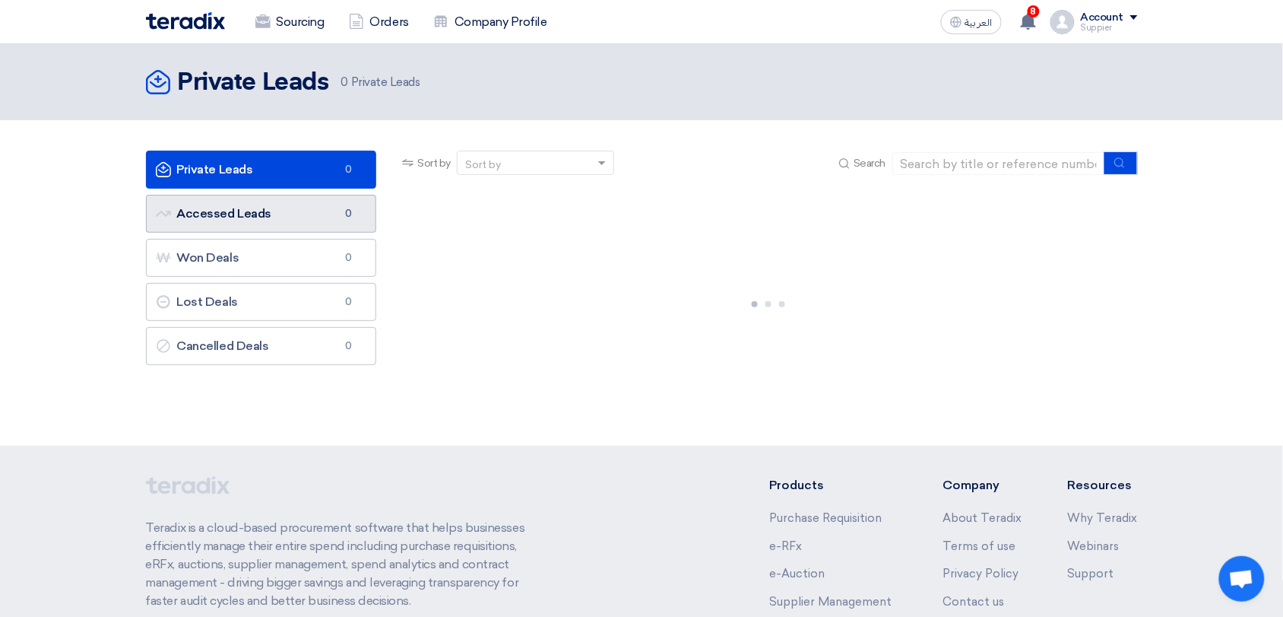
click at [297, 209] on link "Accessed Leads Accessed Leads 0" at bounding box center [261, 214] width 231 height 38
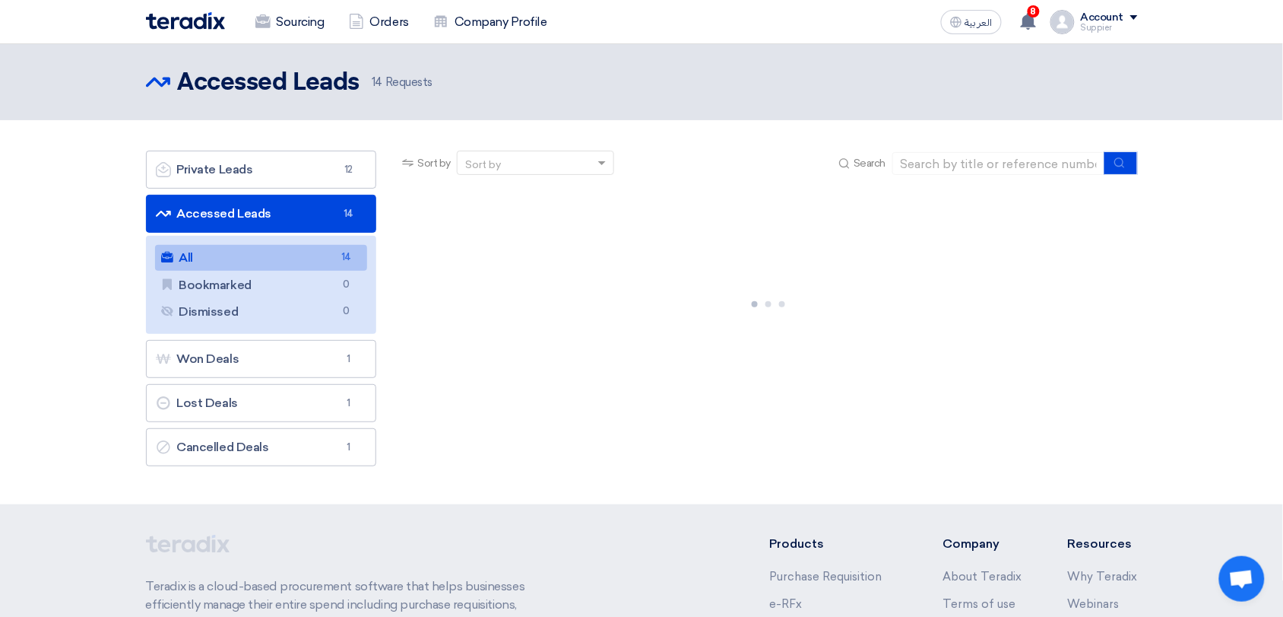
click at [317, 265] on link "All All 14" at bounding box center [261, 258] width 213 height 26
click at [261, 294] on link "Bookmarked Bookmarked 0" at bounding box center [261, 285] width 213 height 26
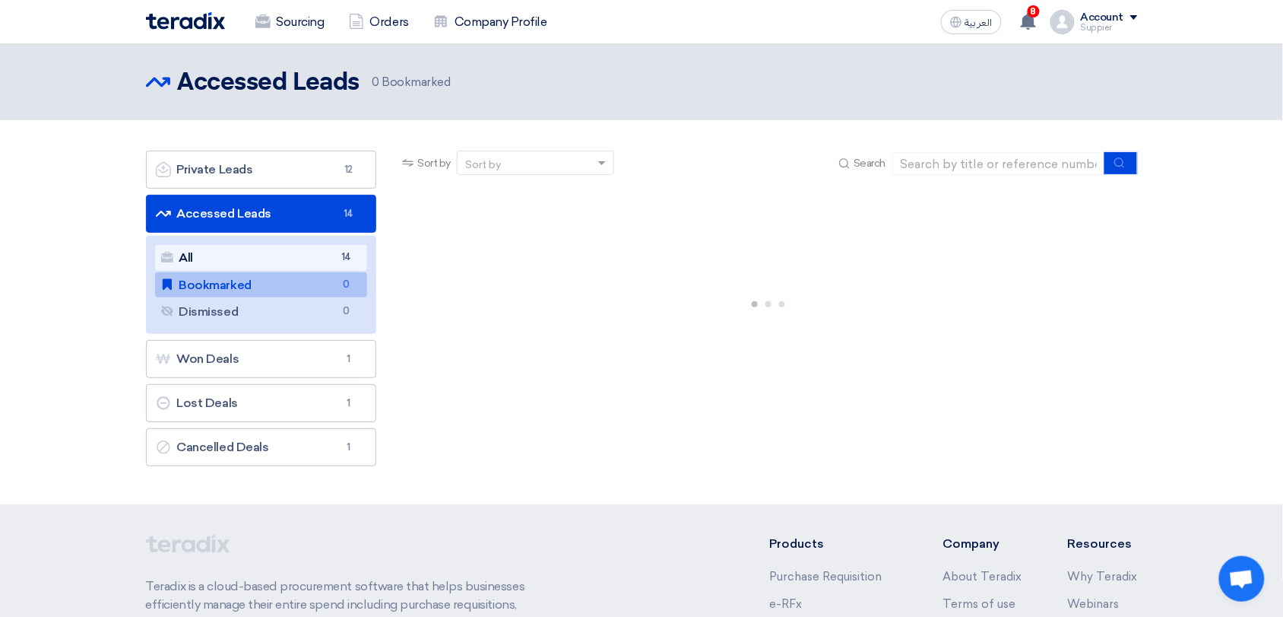
click at [224, 259] on link "All All 14" at bounding box center [261, 258] width 213 height 26
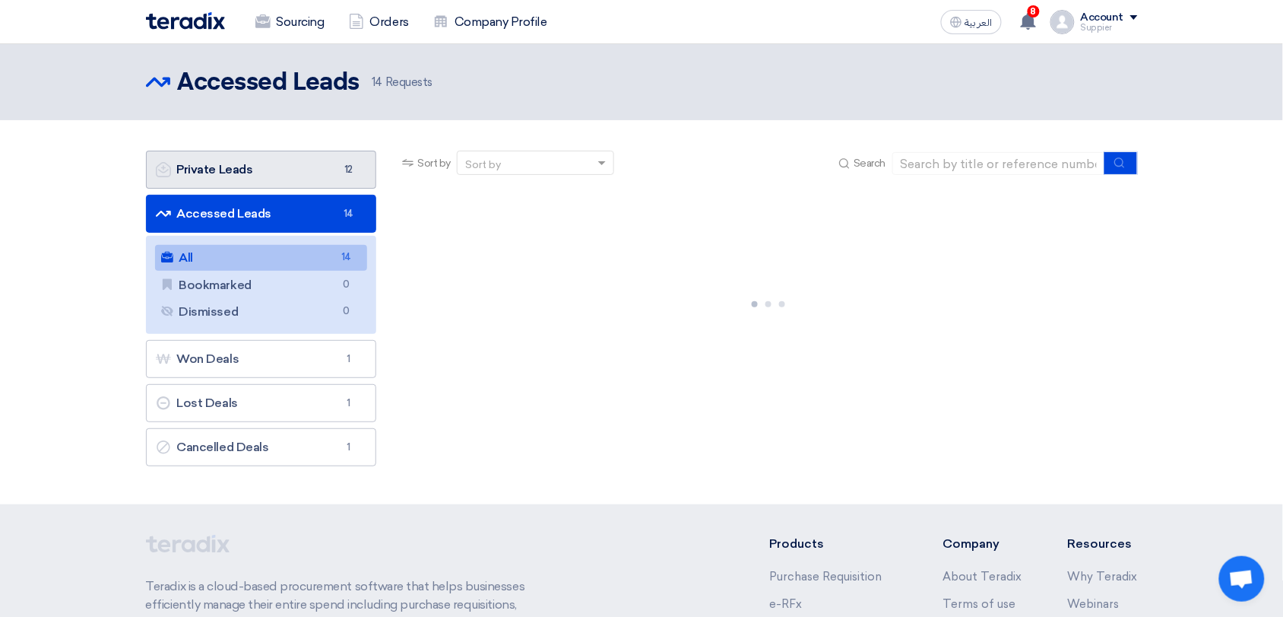
click at [258, 182] on link "Private Leads Private Leads 12" at bounding box center [261, 170] width 231 height 38
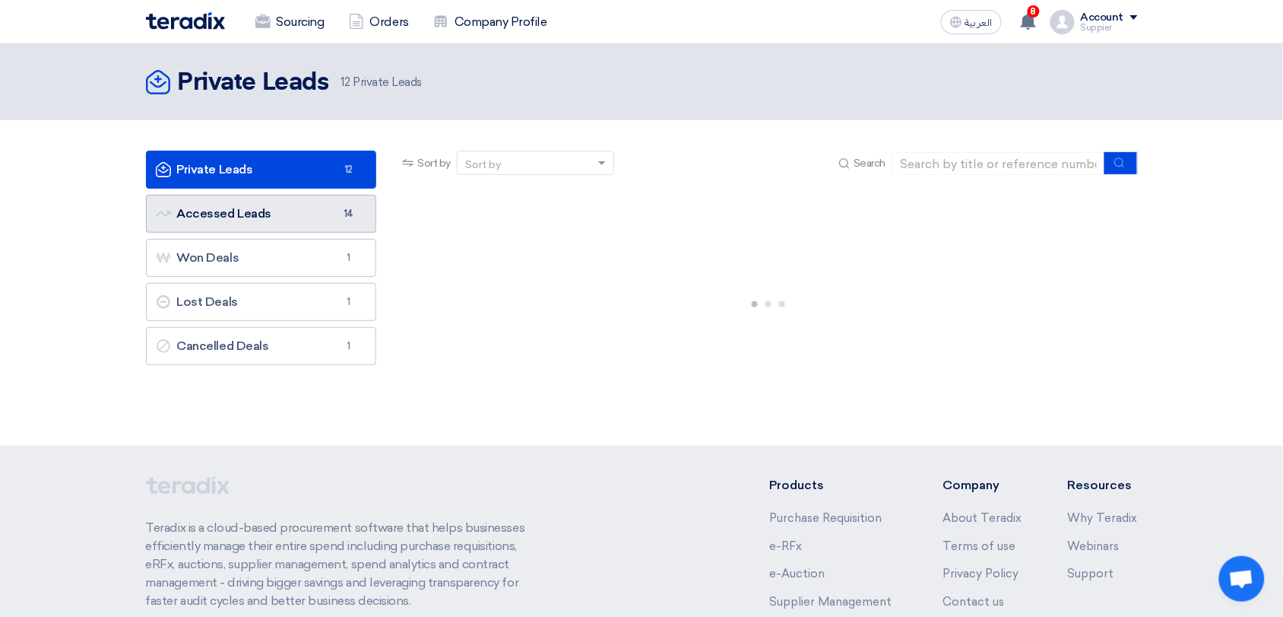
click at [233, 213] on link "Accessed Leads Accessed Leads 14" at bounding box center [261, 214] width 231 height 38
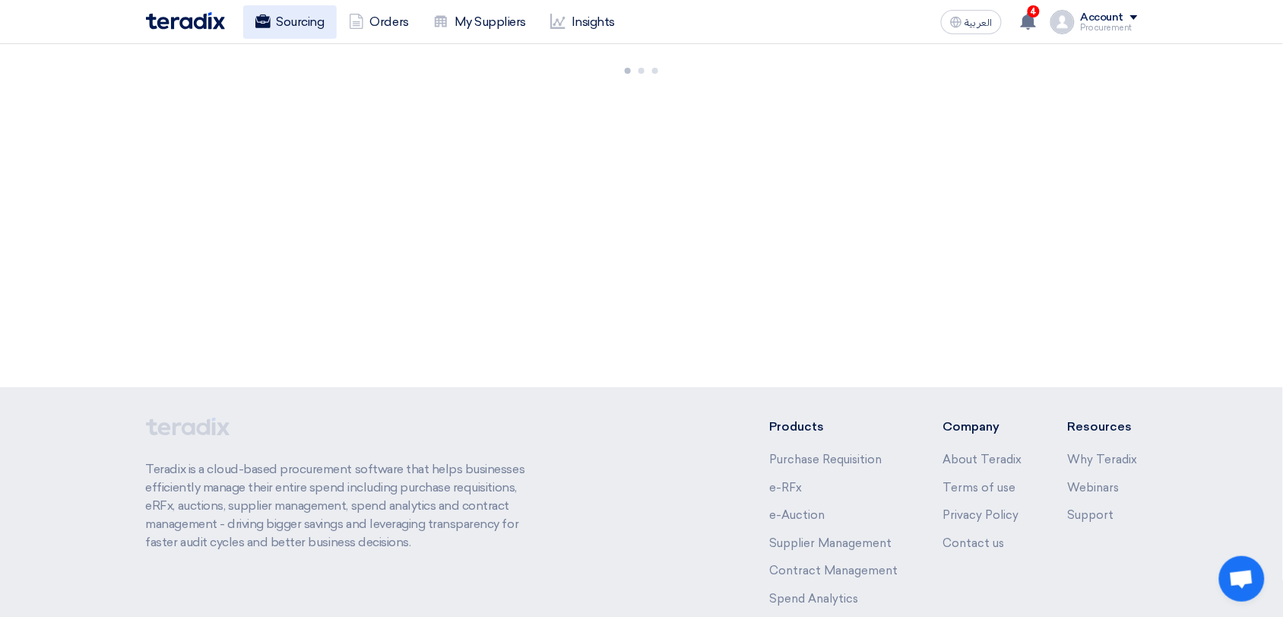
click at [300, 25] on link "Sourcing" at bounding box center [290, 21] width 94 height 33
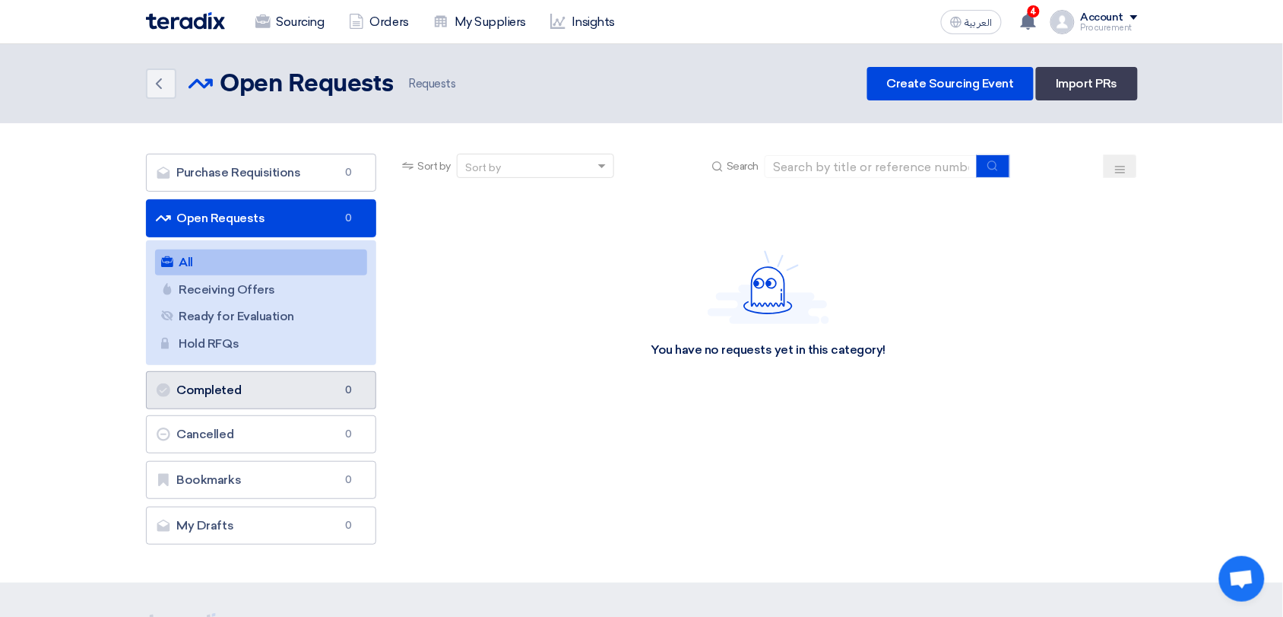
click at [252, 395] on link "Completed Completed 0" at bounding box center [261, 390] width 231 height 38
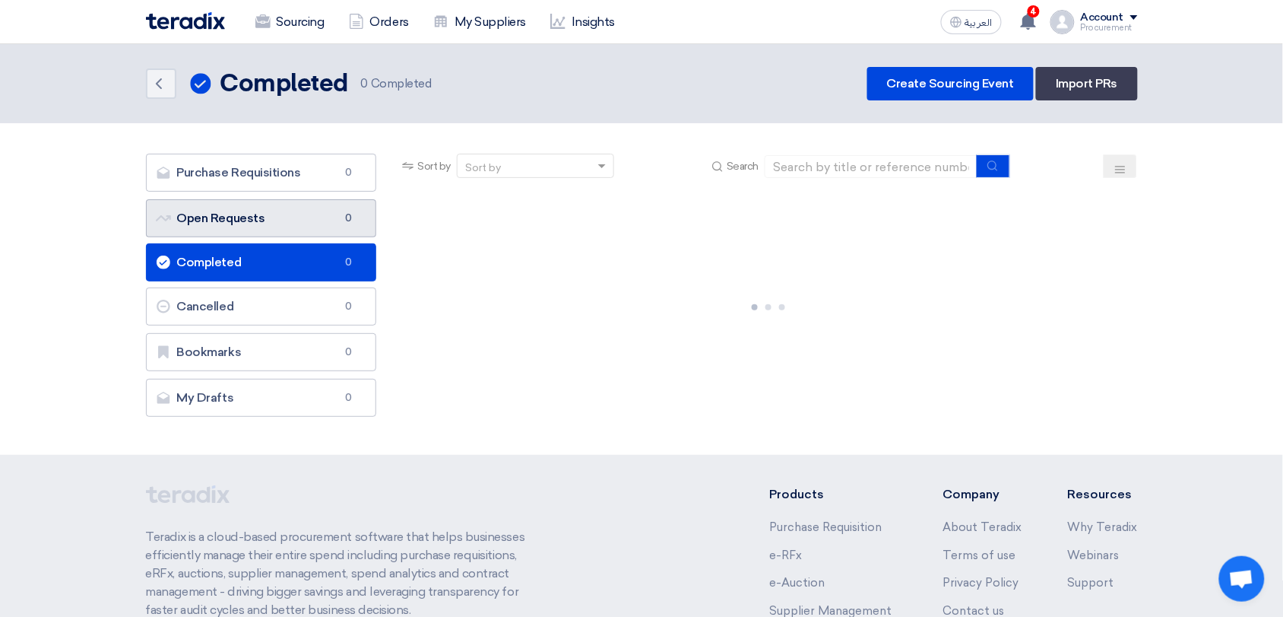
click at [247, 220] on link "Open Requests Open Requests 0" at bounding box center [261, 218] width 231 height 38
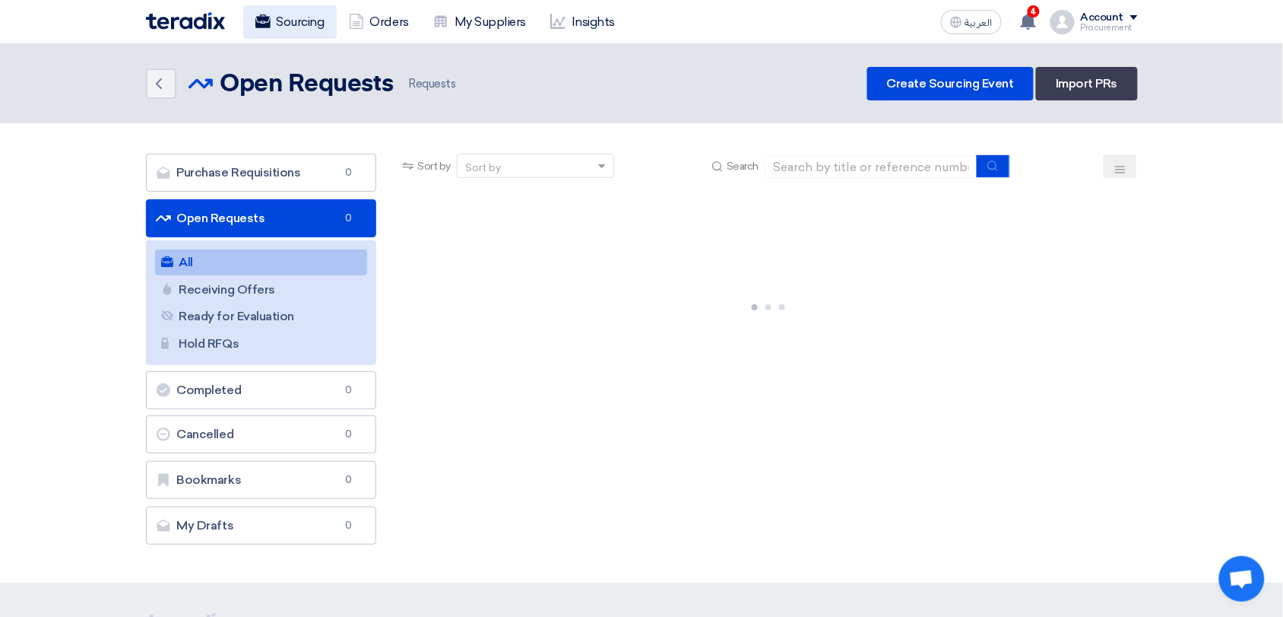
click at [291, 11] on link "Sourcing" at bounding box center [290, 21] width 94 height 33
click at [208, 15] on img at bounding box center [185, 20] width 79 height 17
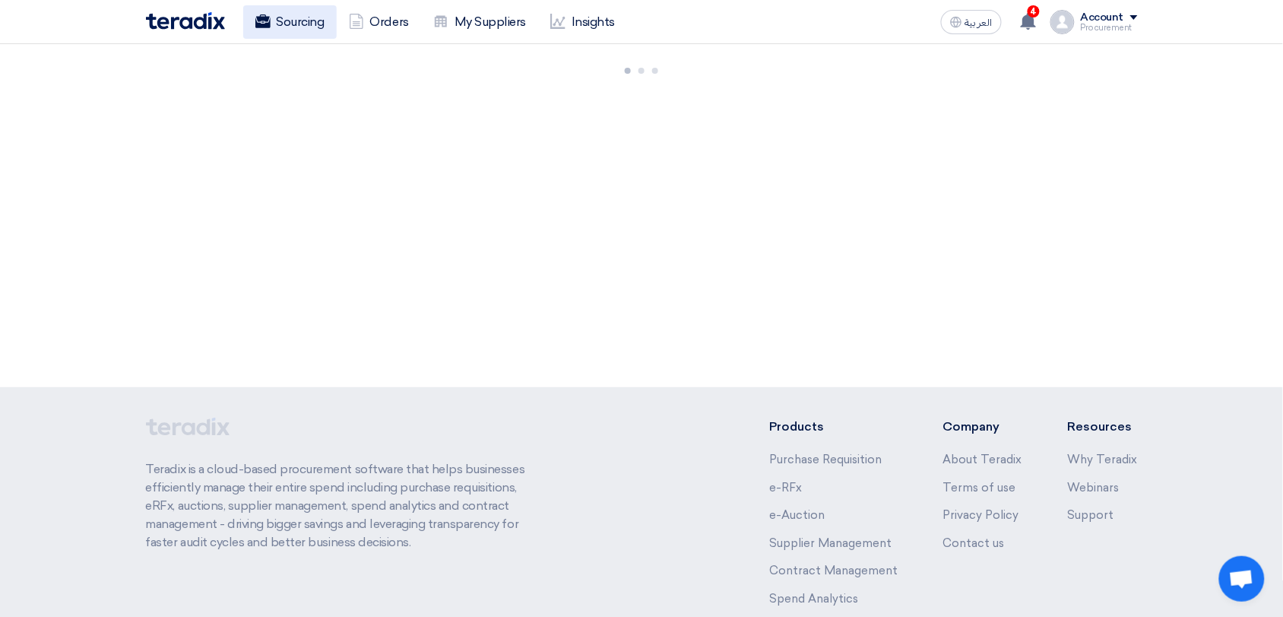
click at [296, 29] on link "Sourcing" at bounding box center [290, 21] width 94 height 33
